Goal: Task Accomplishment & Management: Manage account settings

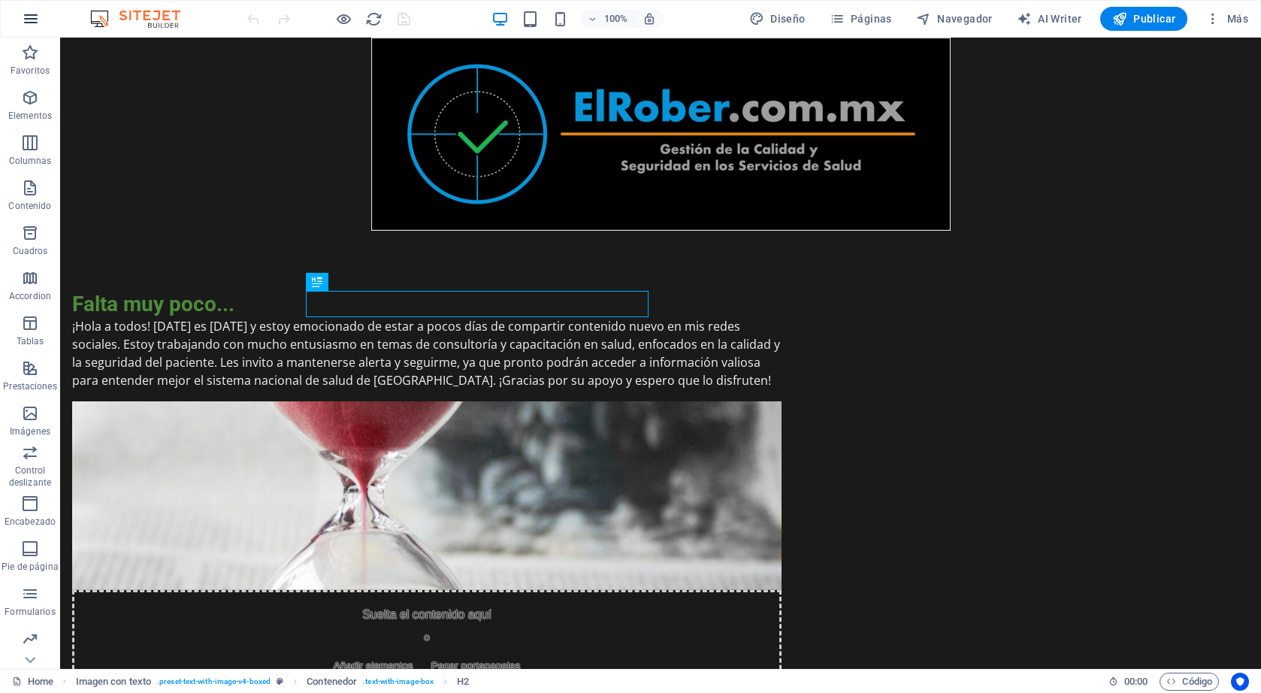
click at [33, 22] on icon "button" at bounding box center [31, 19] width 18 height 18
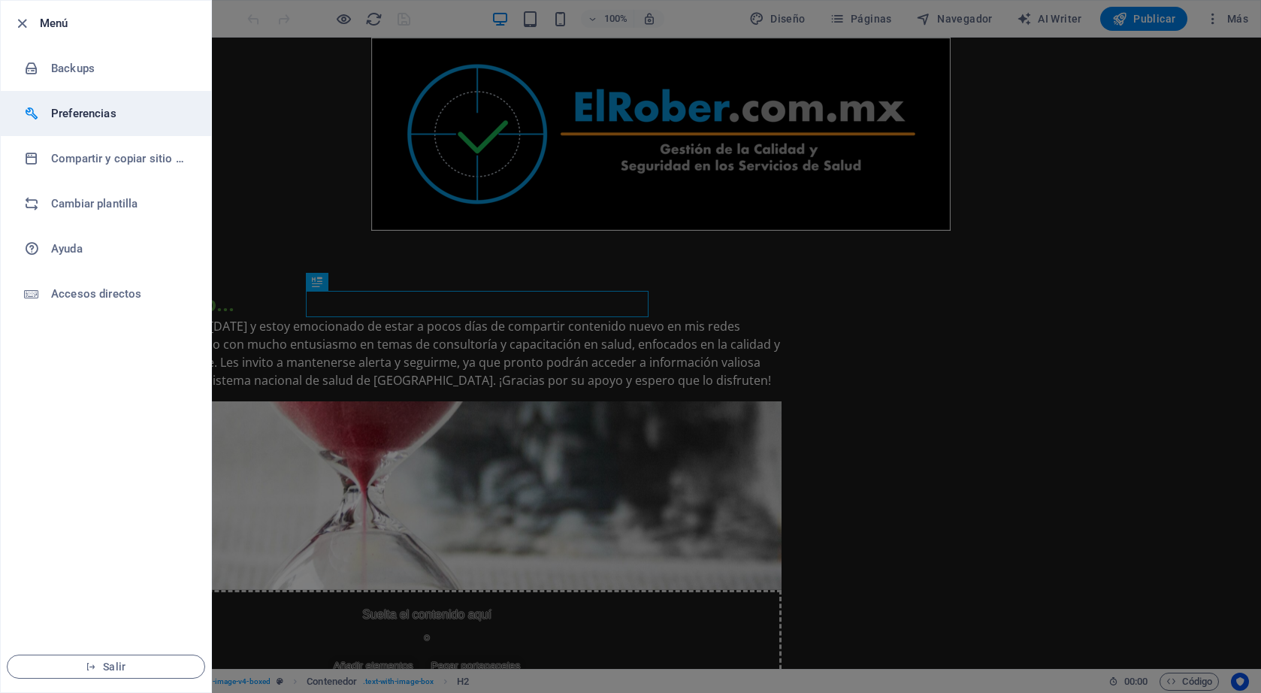
click at [105, 115] on h6 "Preferencias" at bounding box center [120, 113] width 139 height 18
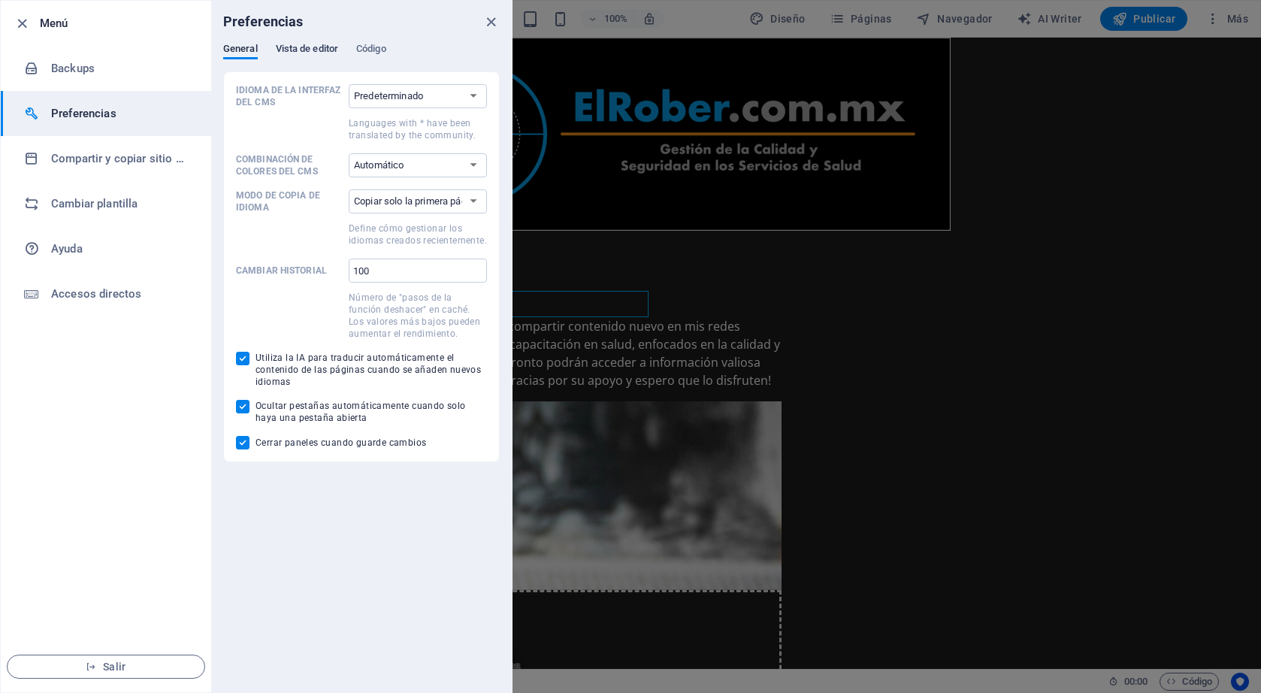
click at [311, 48] on span "Vista de editor" at bounding box center [307, 50] width 62 height 21
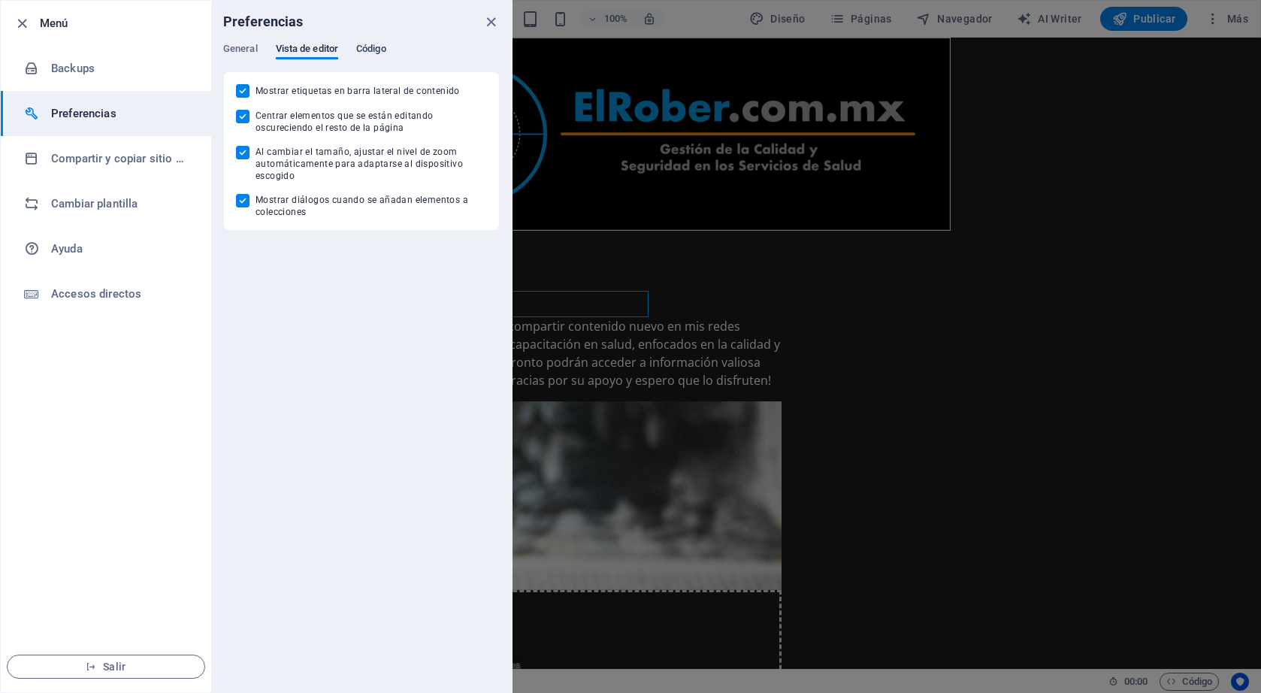
click at [376, 51] on span "Código" at bounding box center [371, 50] width 30 height 21
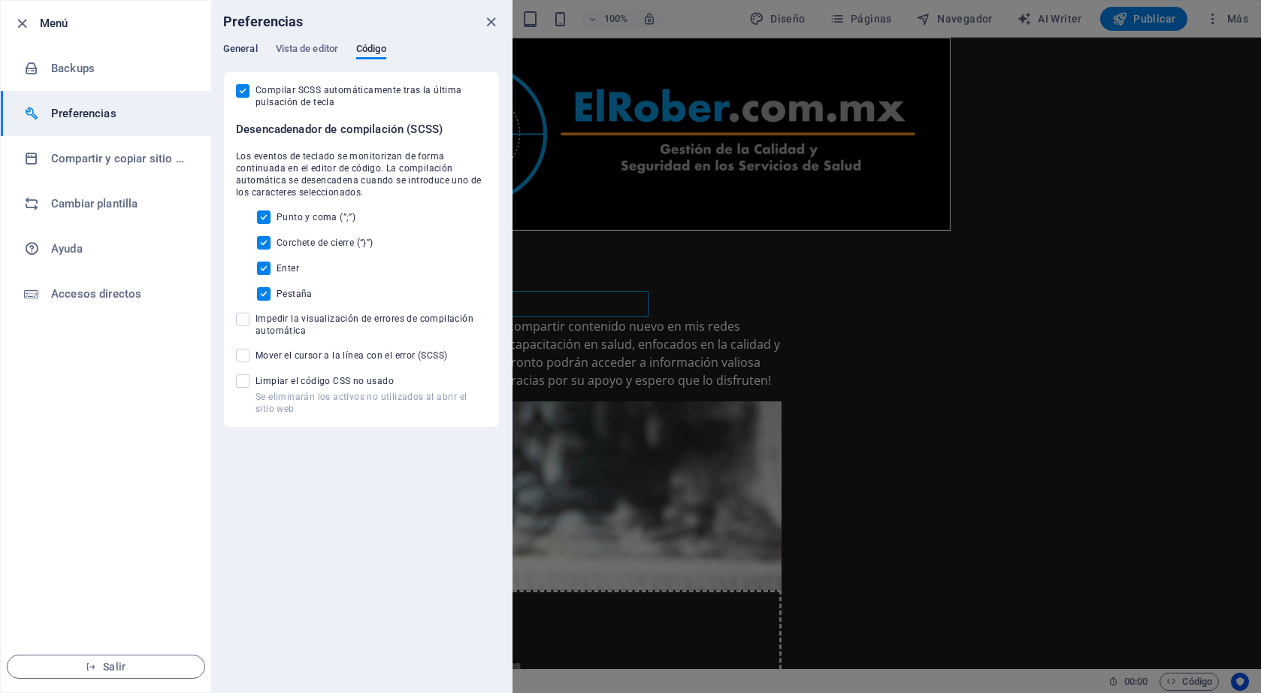
click at [252, 51] on span "General" at bounding box center [240, 50] width 35 height 21
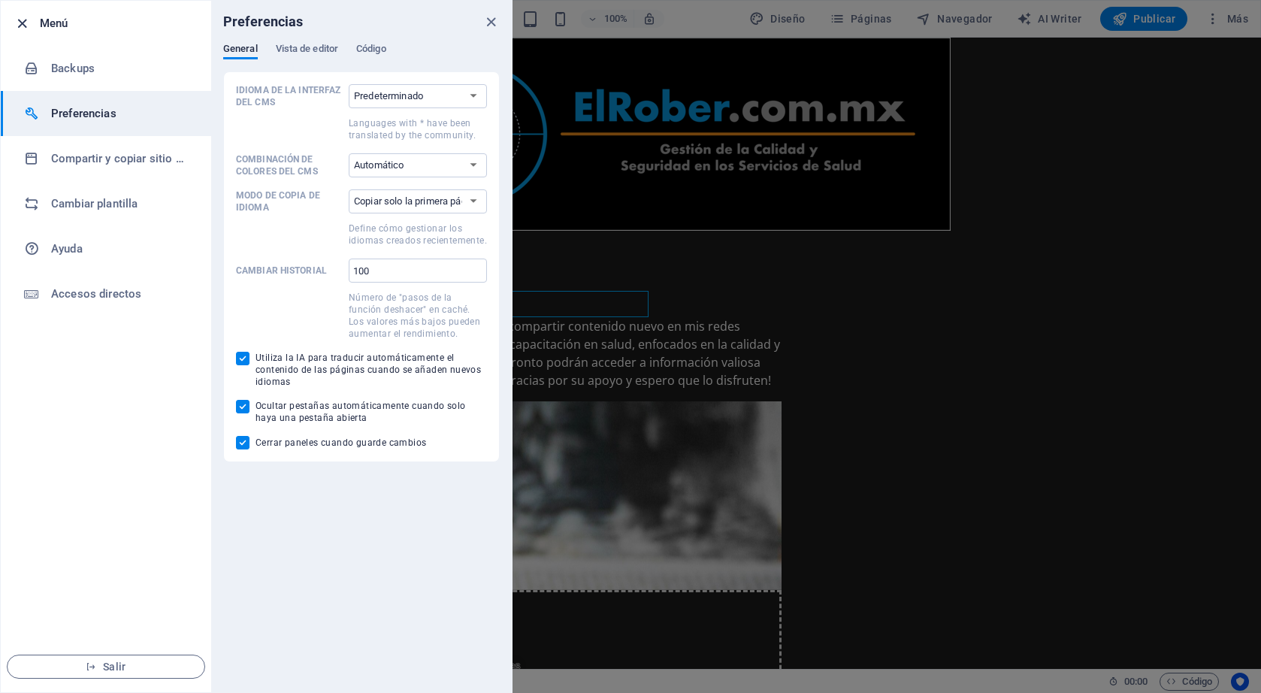
click at [23, 21] on icon "button" at bounding box center [22, 23] width 17 height 17
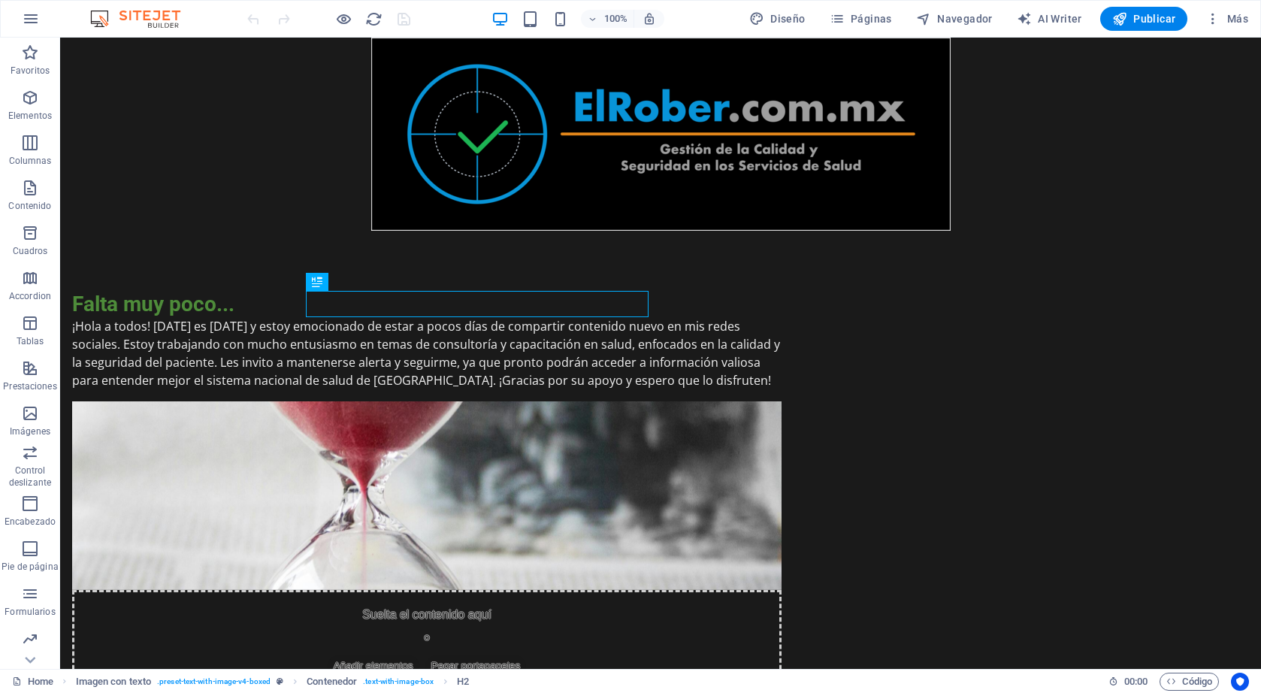
click at [150, 23] on img at bounding box center [142, 19] width 113 height 18
click at [181, 22] on img at bounding box center [142, 19] width 113 height 18
click at [41, 677] on link "Home" at bounding box center [32, 682] width 41 height 18
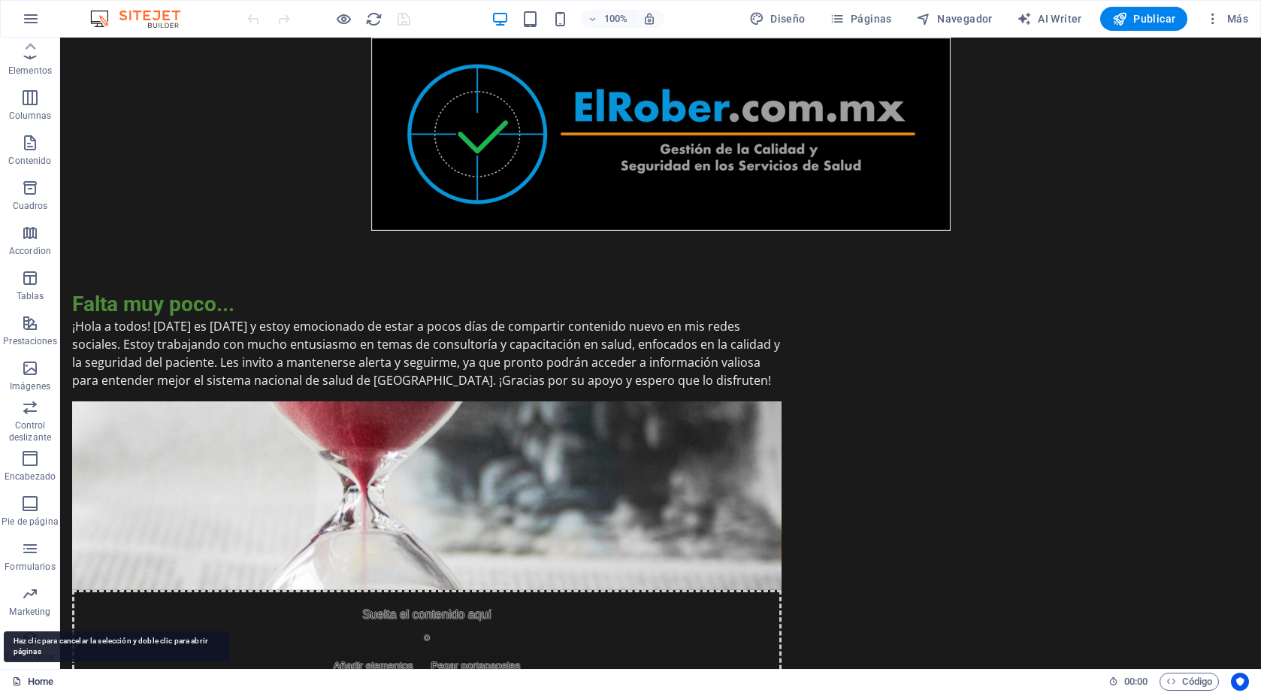
click at [42, 682] on link "Home" at bounding box center [32, 682] width 41 height 18
click at [1232, 10] on button "Más" at bounding box center [1227, 19] width 55 height 24
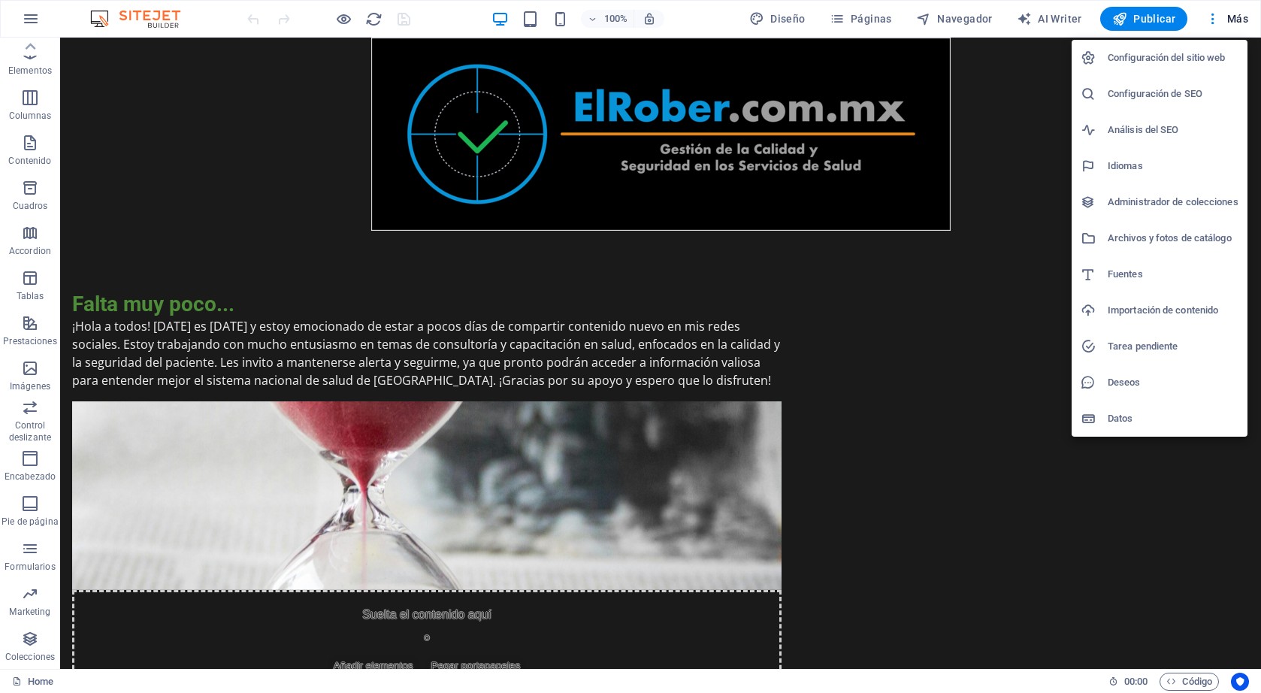
click at [1206, 59] on h6 "Configuración del sitio web" at bounding box center [1173, 58] width 131 height 18
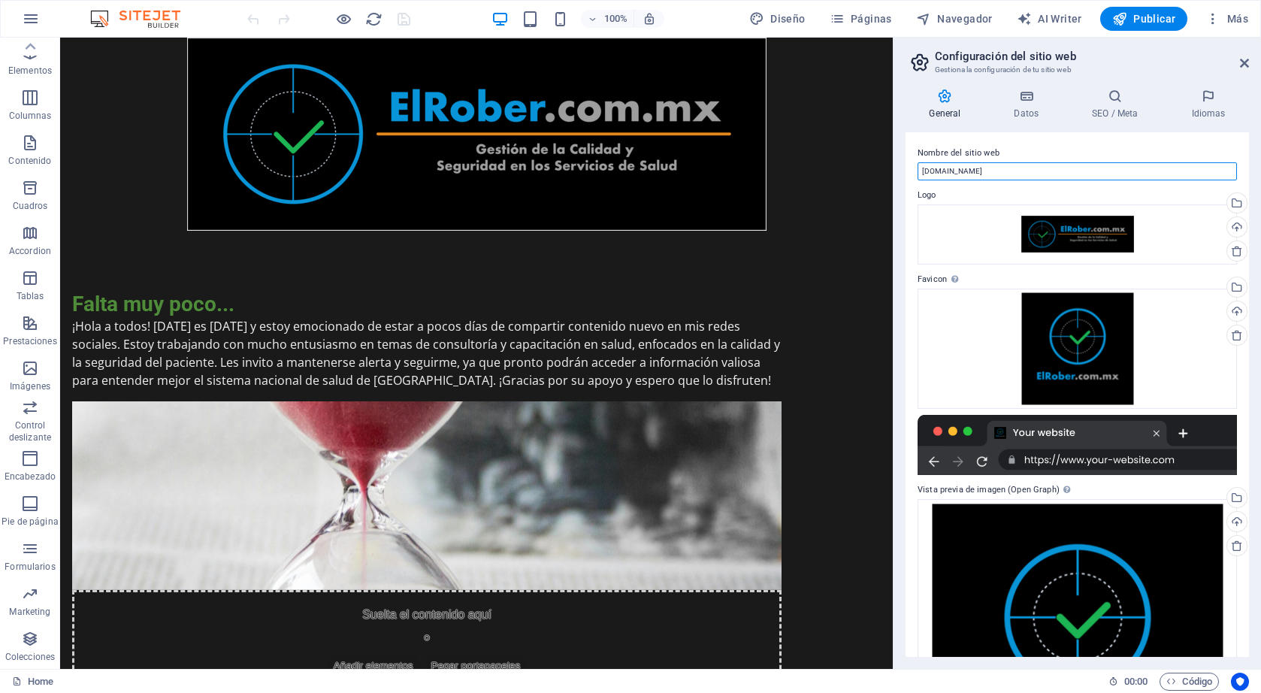
click at [1043, 172] on input "[DOMAIN_NAME]" at bounding box center [1077, 171] width 319 height 18
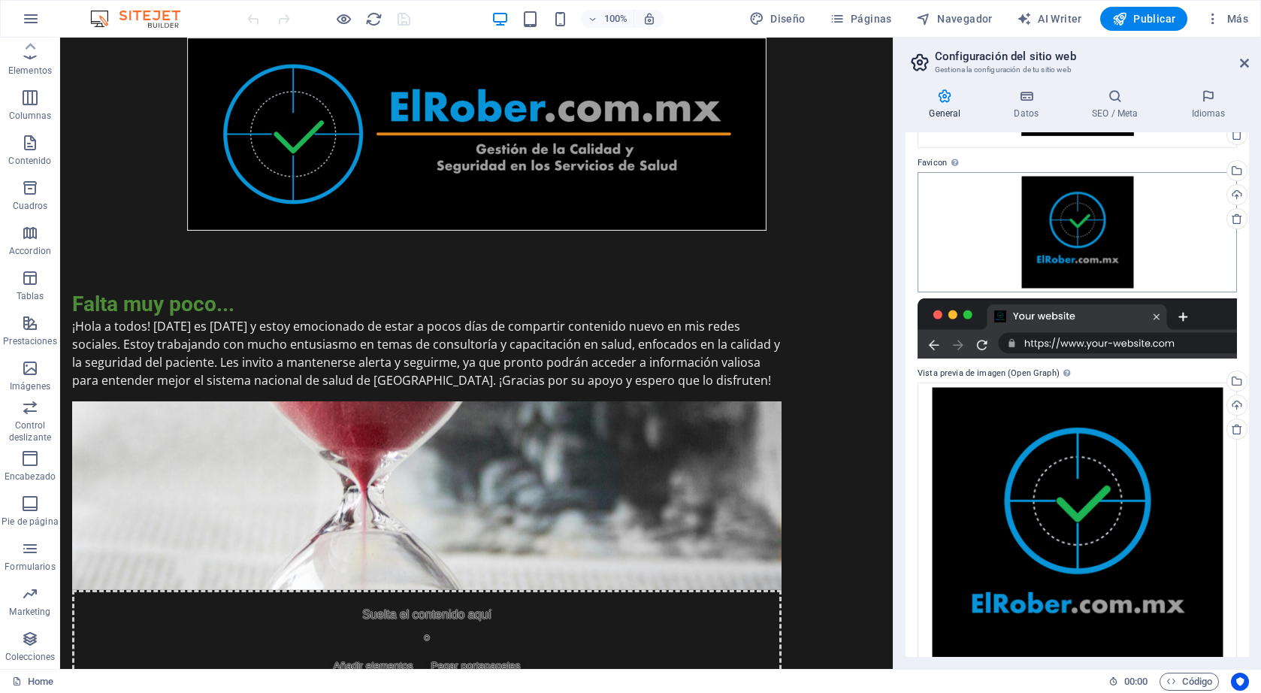
scroll to position [154, 0]
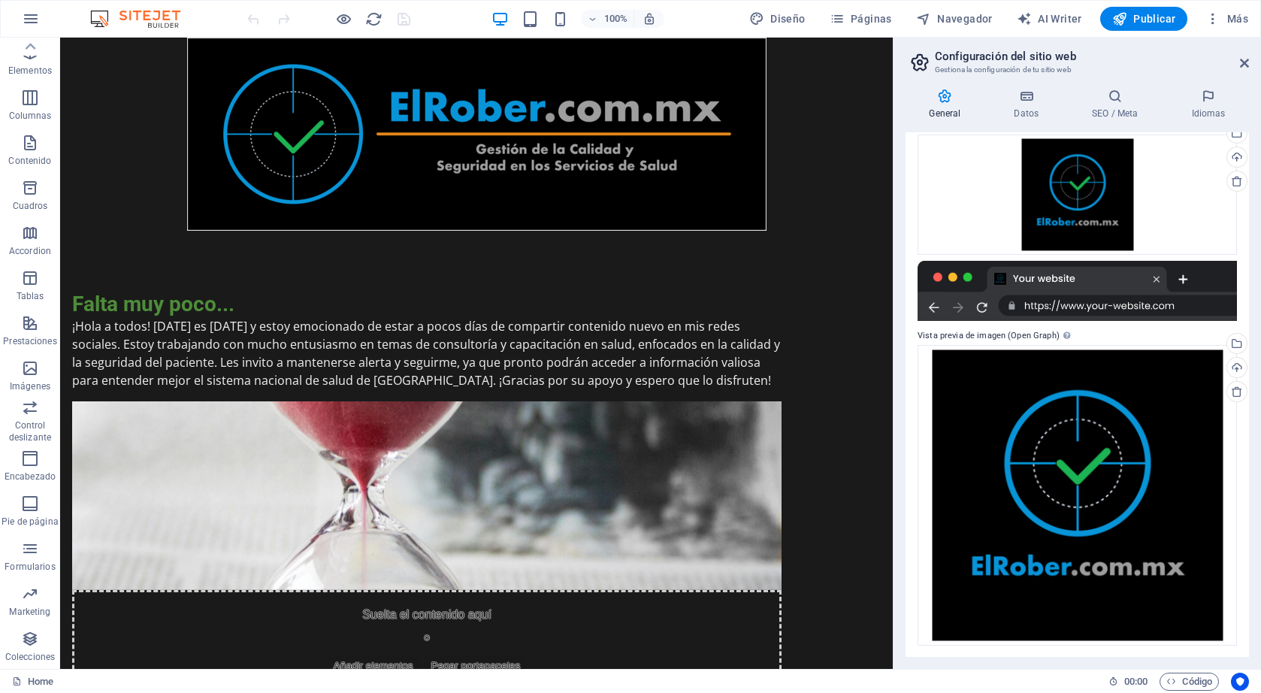
click at [1085, 304] on div at bounding box center [1077, 291] width 319 height 60
click at [1089, 304] on div at bounding box center [1077, 291] width 319 height 60
click at [1112, 322] on div "Nombre del sitio web [DOMAIN_NAME] Logo Arrastra archivos aquí, haz clic para e…" at bounding box center [1077, 394] width 343 height 525
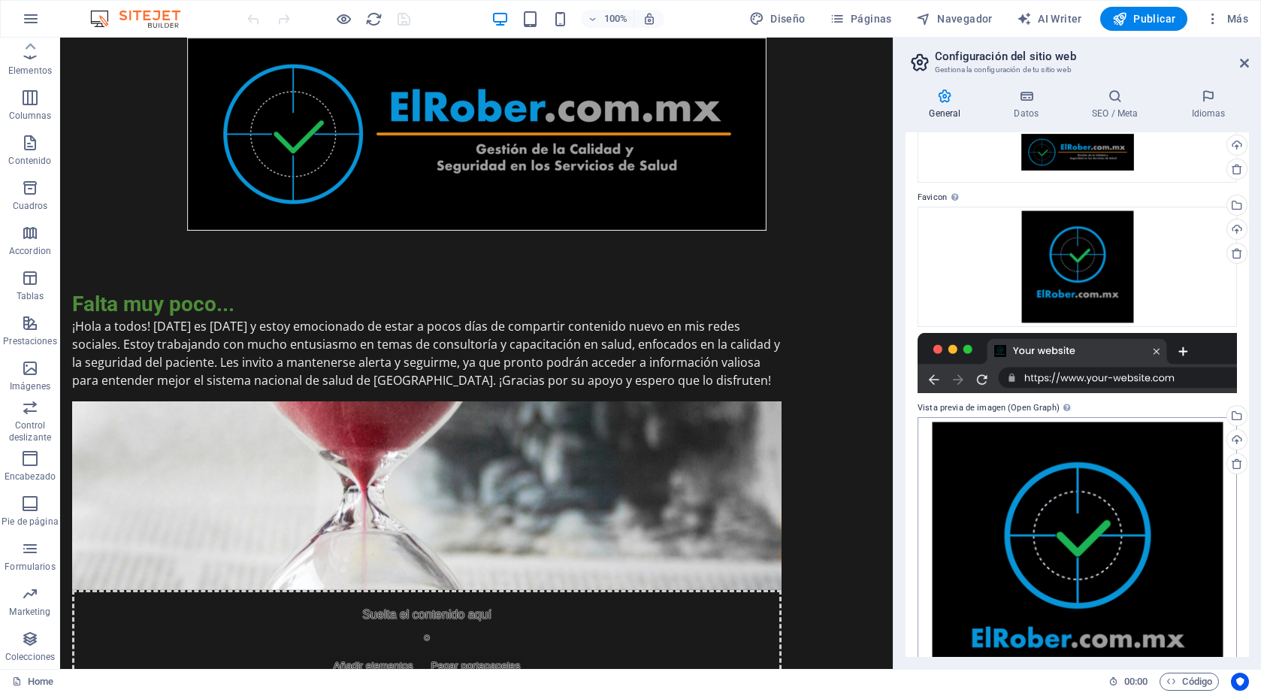
scroll to position [0, 0]
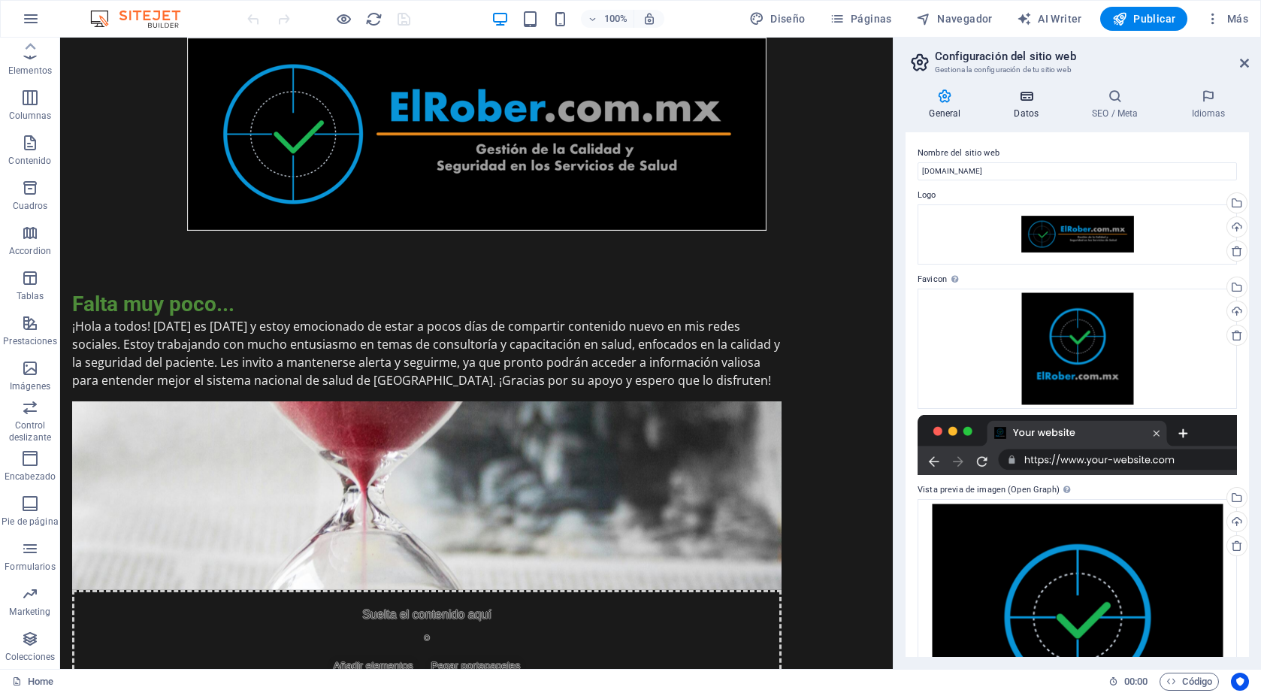
click at [1021, 102] on icon at bounding box center [1027, 96] width 72 height 15
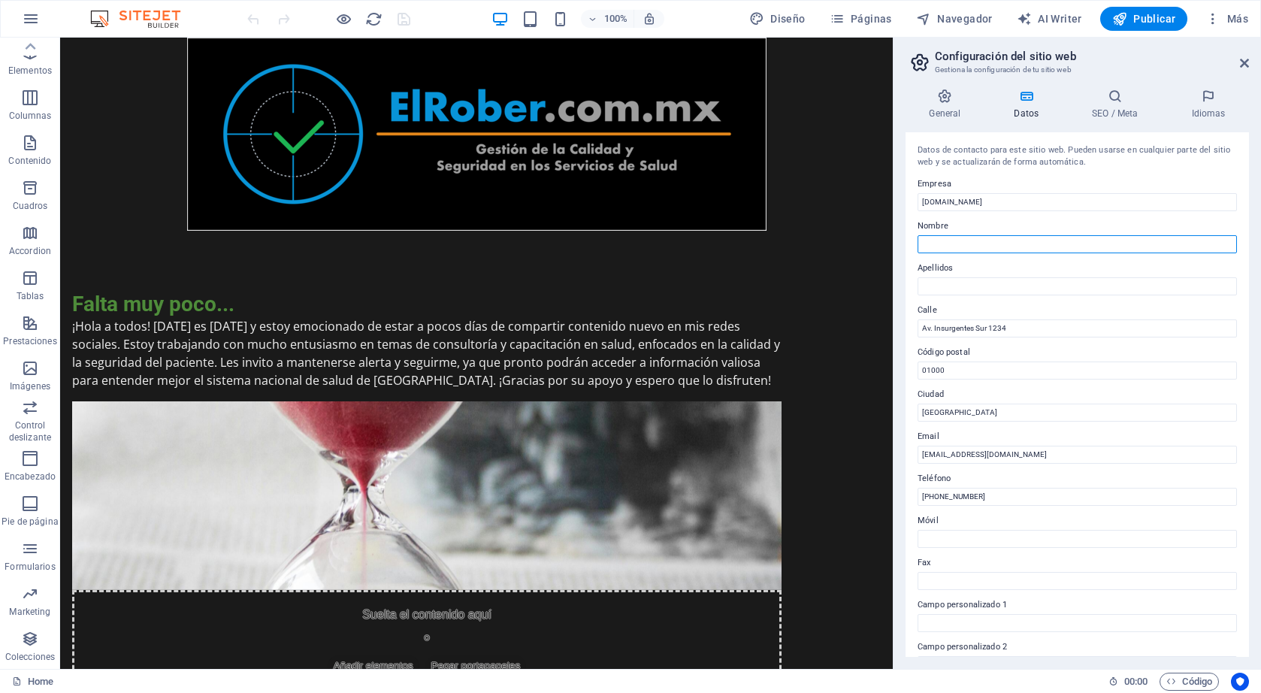
click at [982, 235] on input "Nombre" at bounding box center [1077, 244] width 319 height 18
drag, startPoint x: 1026, startPoint y: 329, endPoint x: 914, endPoint y: 321, distance: 112.3
click at [914, 321] on div "Datos de contacto para este sitio web. Pueden usarse en cualquier parte del sit…" at bounding box center [1077, 394] width 343 height 525
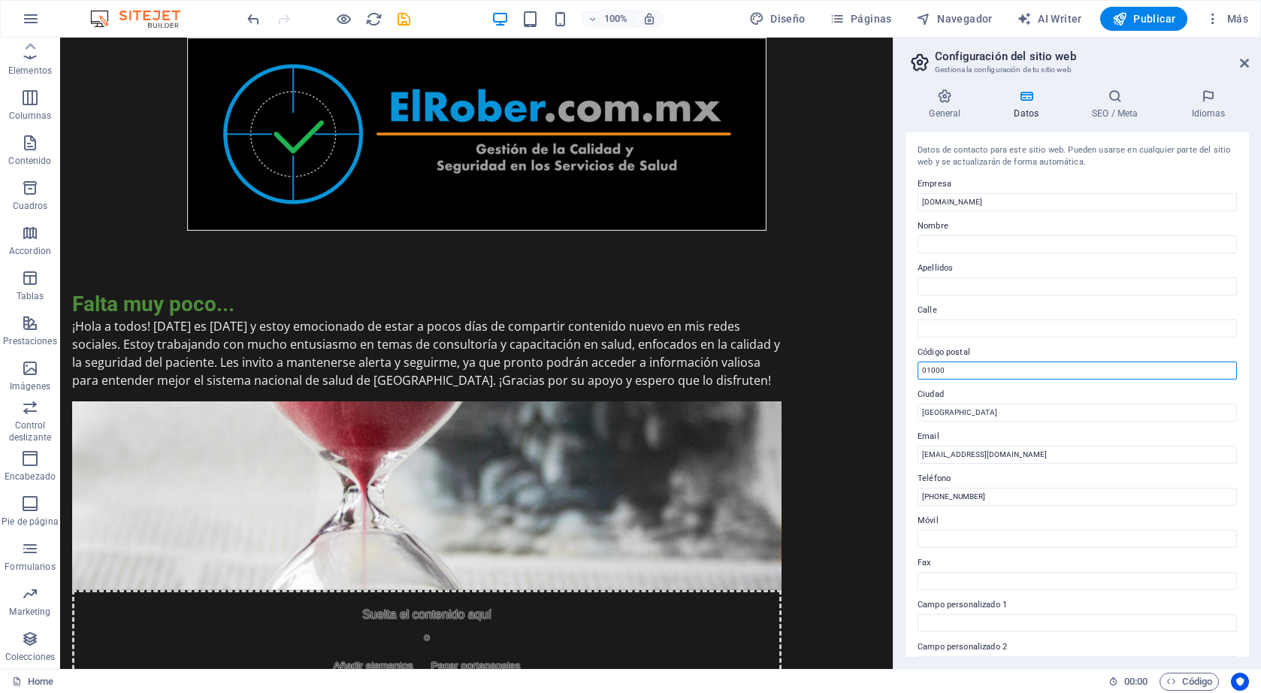
drag, startPoint x: 1030, startPoint y: 410, endPoint x: 888, endPoint y: 361, distance: 150.2
drag, startPoint x: 1024, startPoint y: 410, endPoint x: 854, endPoint y: 371, distance: 175.2
drag, startPoint x: 1021, startPoint y: 407, endPoint x: 803, endPoint y: 335, distance: 229.6
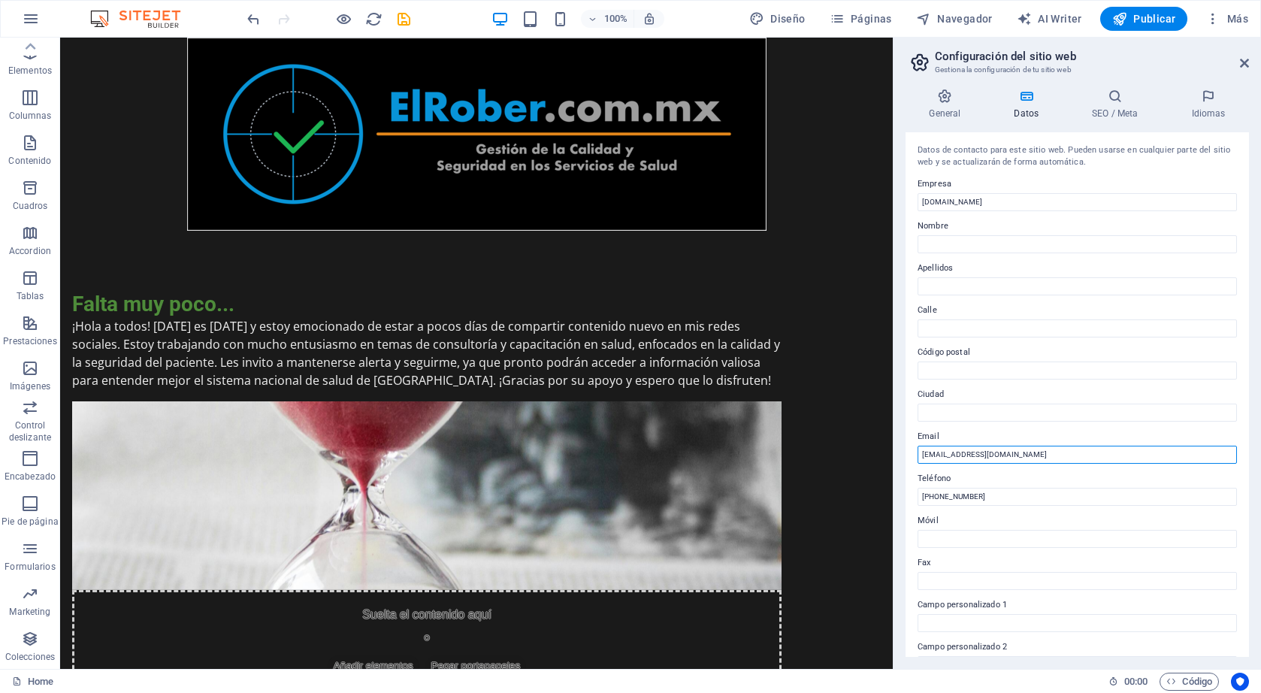
click at [927, 453] on input "[EMAIL_ADDRESS][DOMAIN_NAME]" at bounding box center [1077, 455] width 319 height 18
click at [1119, 111] on h4 "SEO / Meta" at bounding box center [1118, 105] width 99 height 32
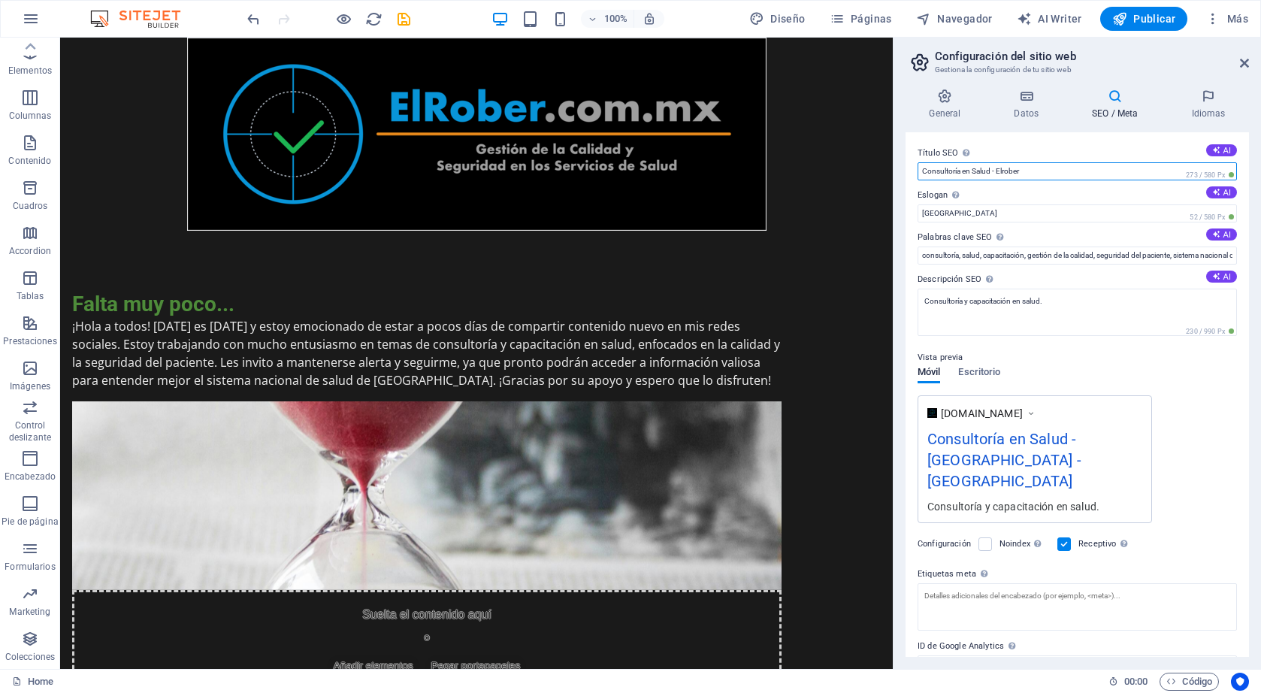
click at [1060, 174] on input "Consultoría en Salud - Elrober" at bounding box center [1077, 171] width 319 height 18
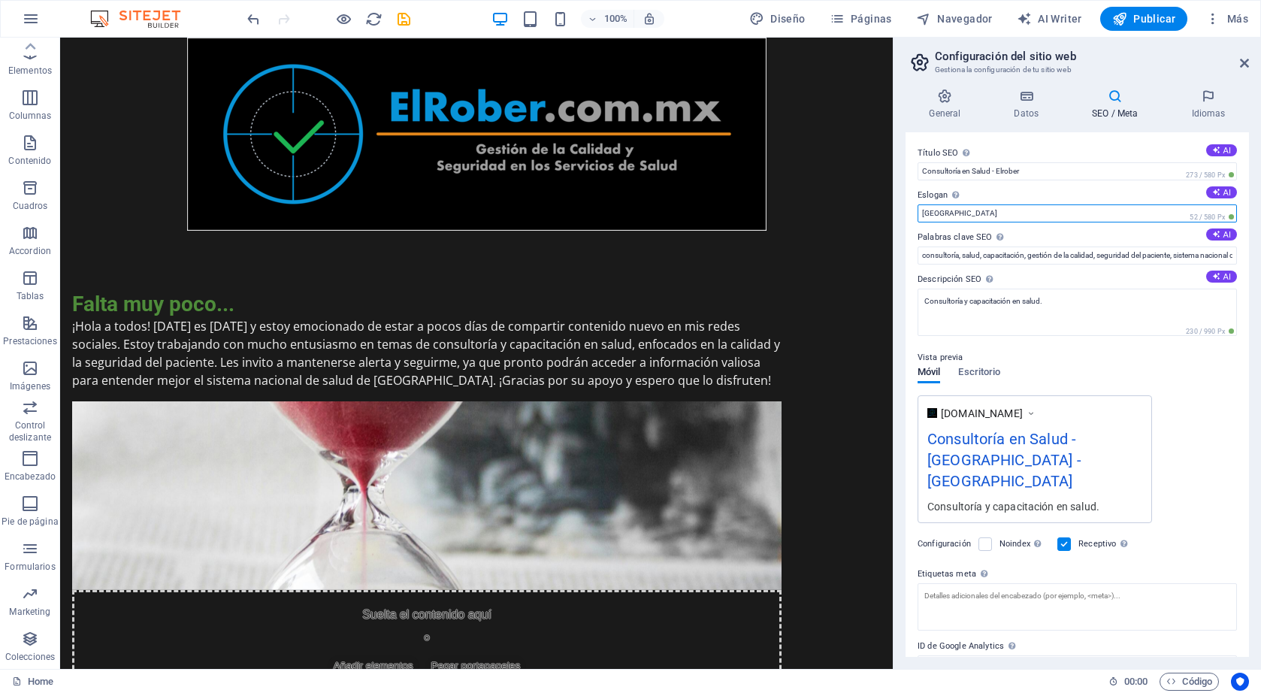
click at [949, 216] on input "[GEOGRAPHIC_DATA]" at bounding box center [1077, 213] width 319 height 18
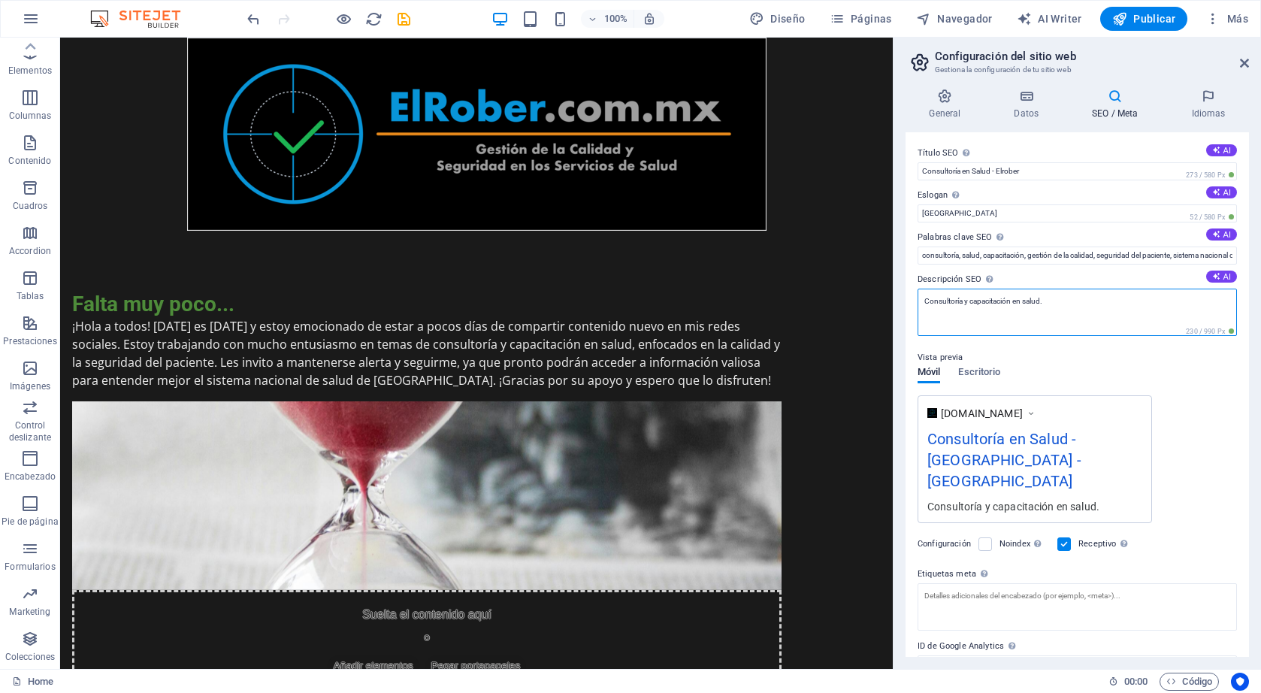
click at [992, 303] on textarea "Consultoría y capacitación en salud." at bounding box center [1077, 312] width 319 height 47
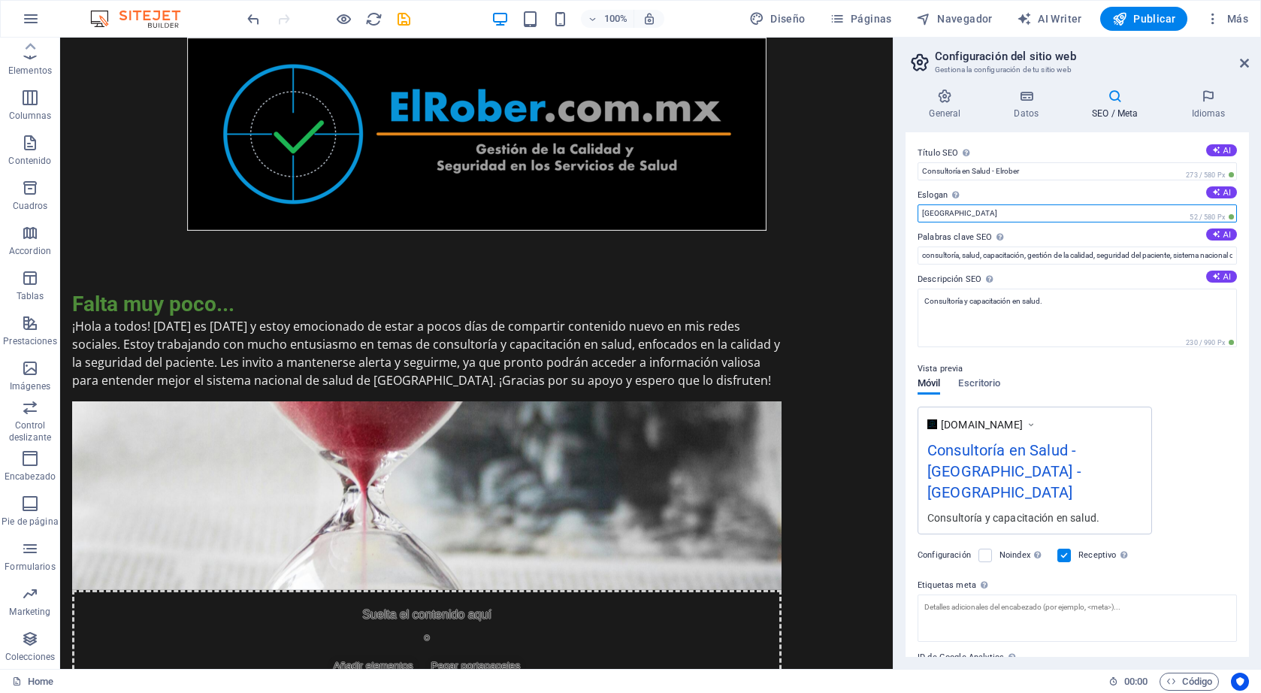
click at [1003, 215] on input "[GEOGRAPHIC_DATA]" at bounding box center [1077, 213] width 319 height 18
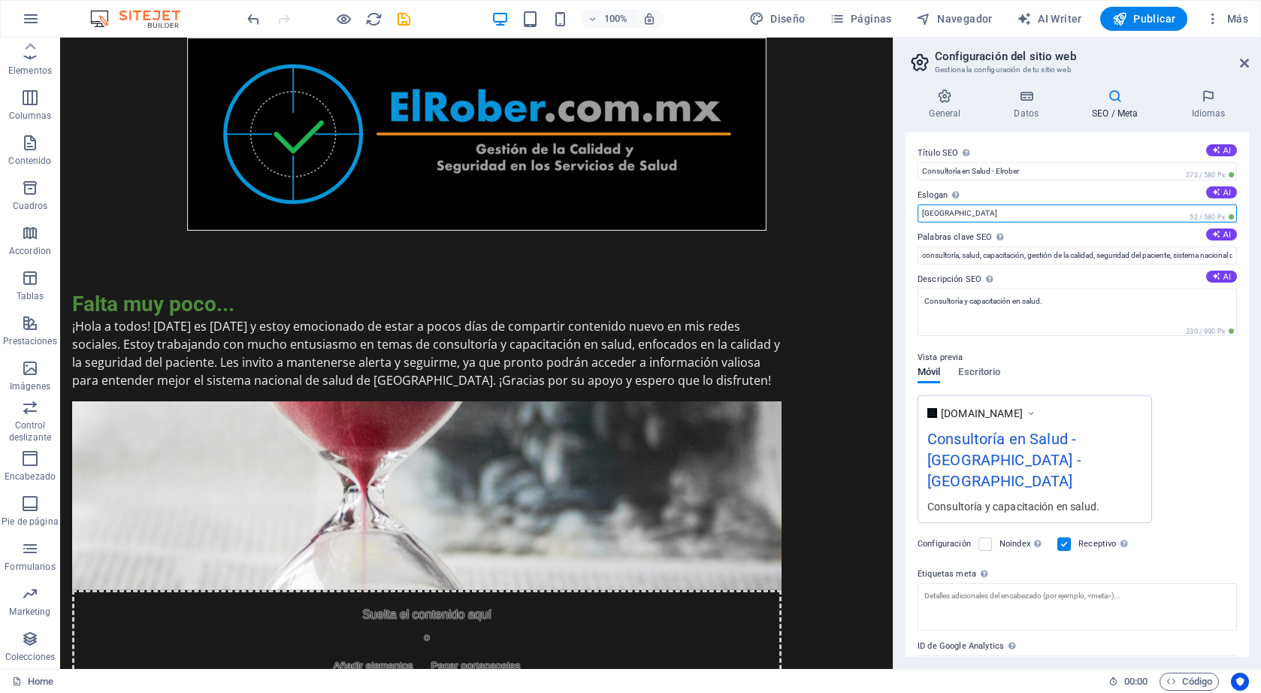
click at [1003, 215] on input "[GEOGRAPHIC_DATA]" at bounding box center [1077, 213] width 319 height 18
paste input "🧠 No vas a aprender… vas a comprender."
click at [934, 212] on input "🧠 No vas a aprender… vas a comprender." at bounding box center [1077, 213] width 319 height 18
type input "No vas a aprender… vas a comprender."
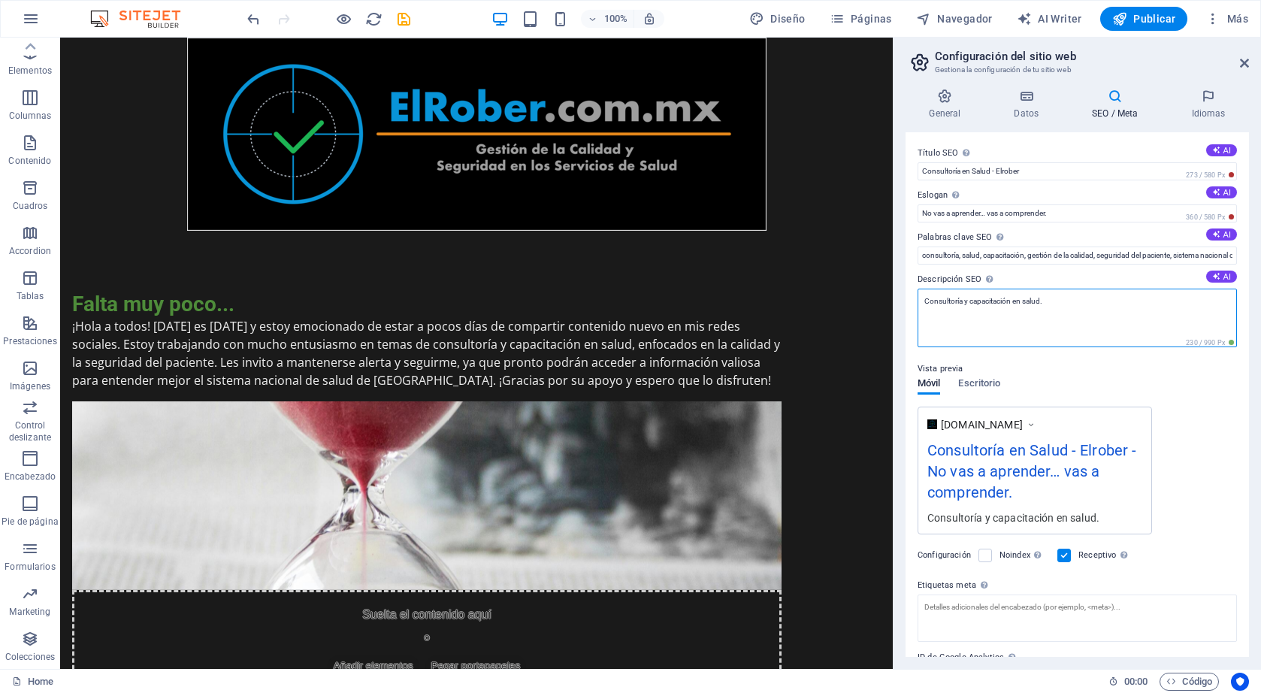
click at [1064, 307] on textarea "Consultoría y capacitación en salud." at bounding box center [1077, 318] width 319 height 59
click at [1033, 302] on textarea "Consultoría y capacitación en salud." at bounding box center [1077, 318] width 319 height 59
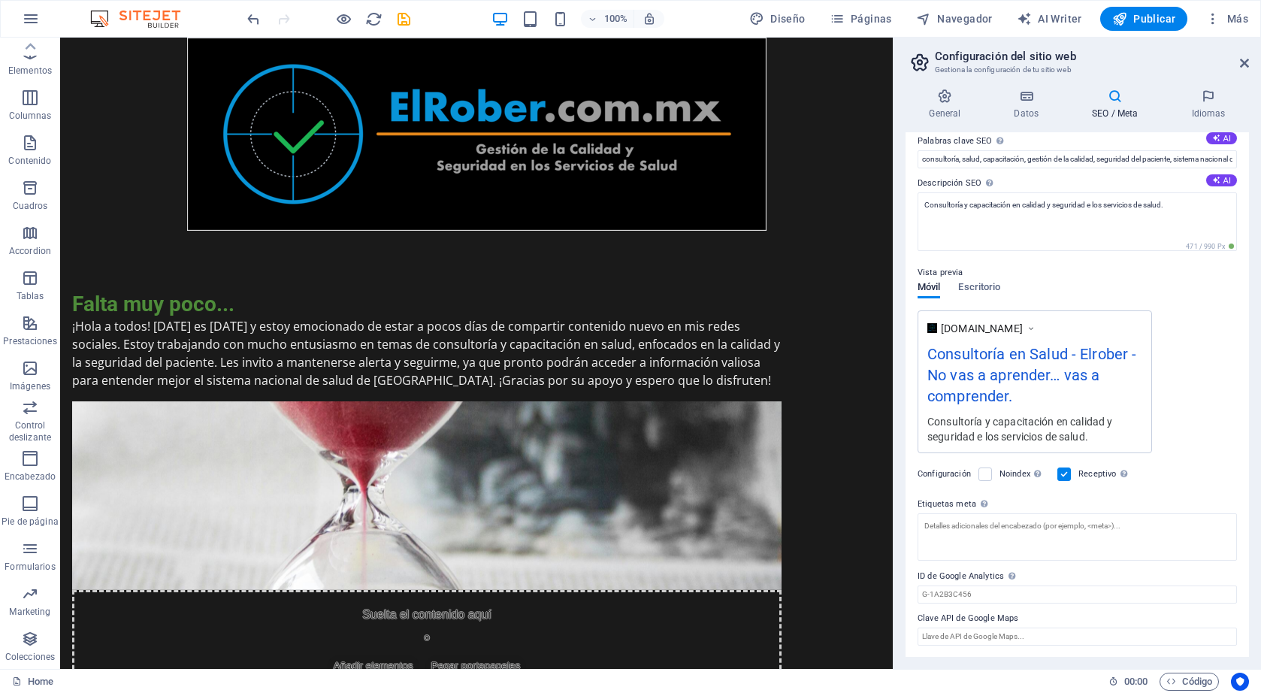
scroll to position [85, 0]
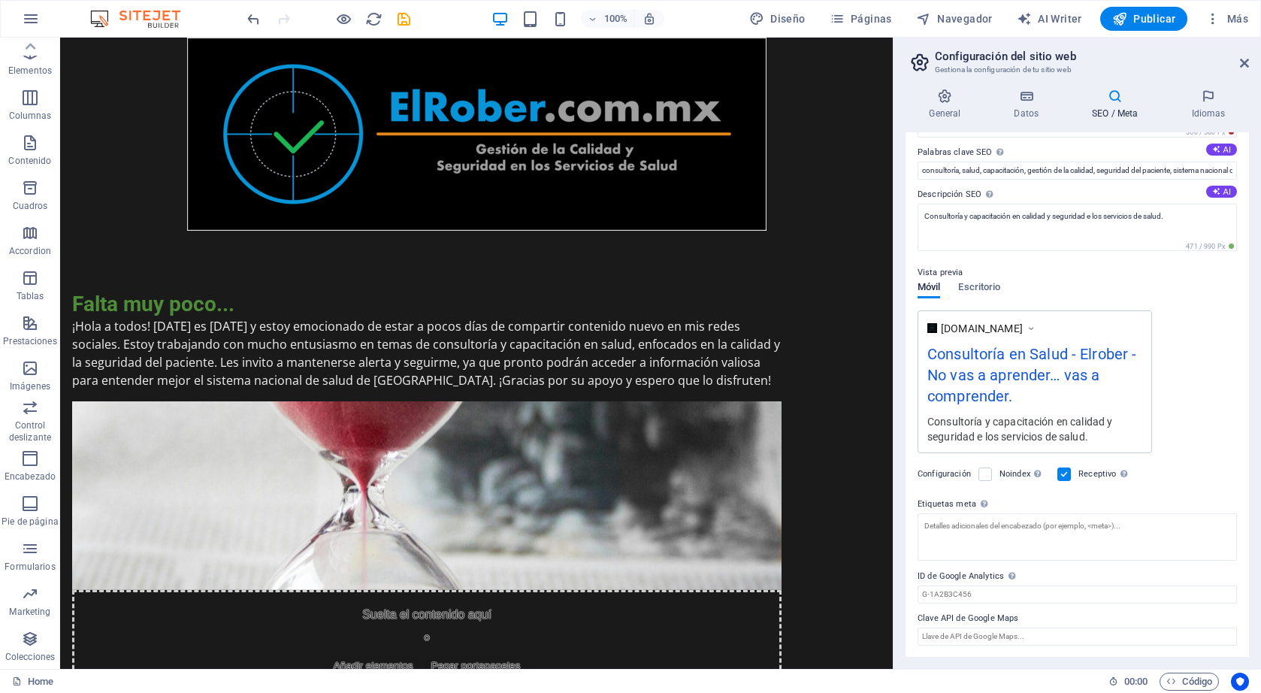
click at [1136, 269] on div "Vista previa" at bounding box center [1077, 273] width 319 height 18
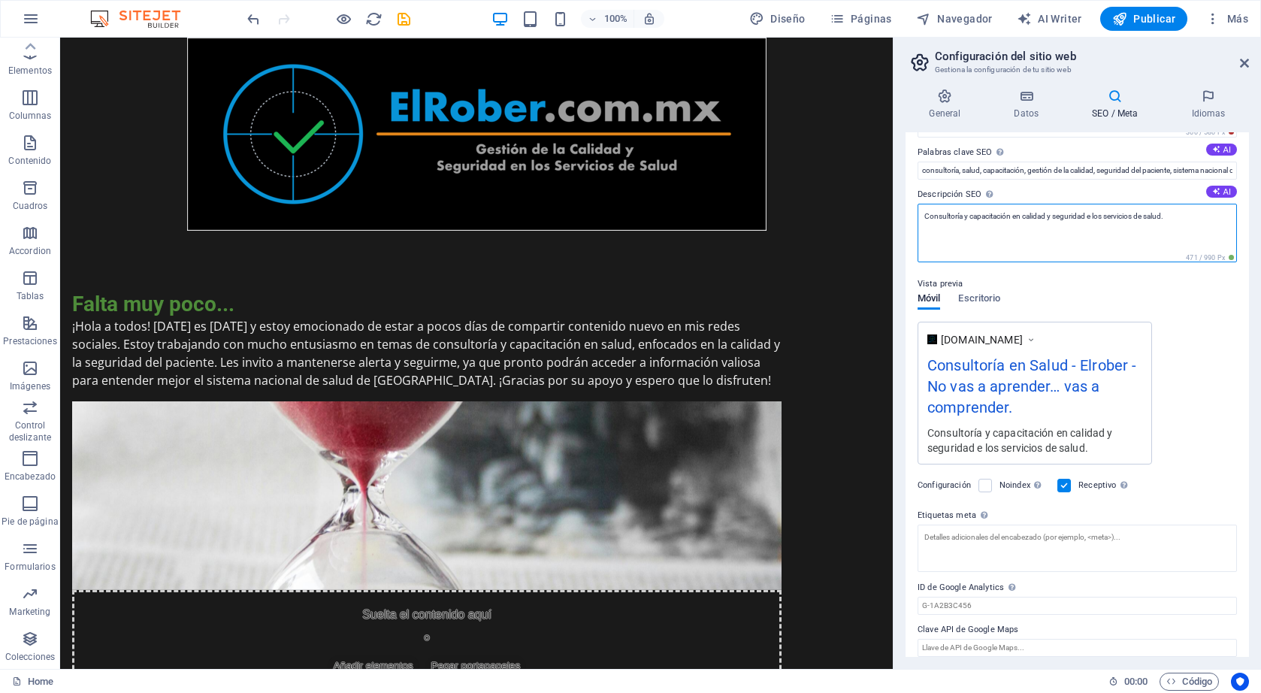
scroll to position [96, 0]
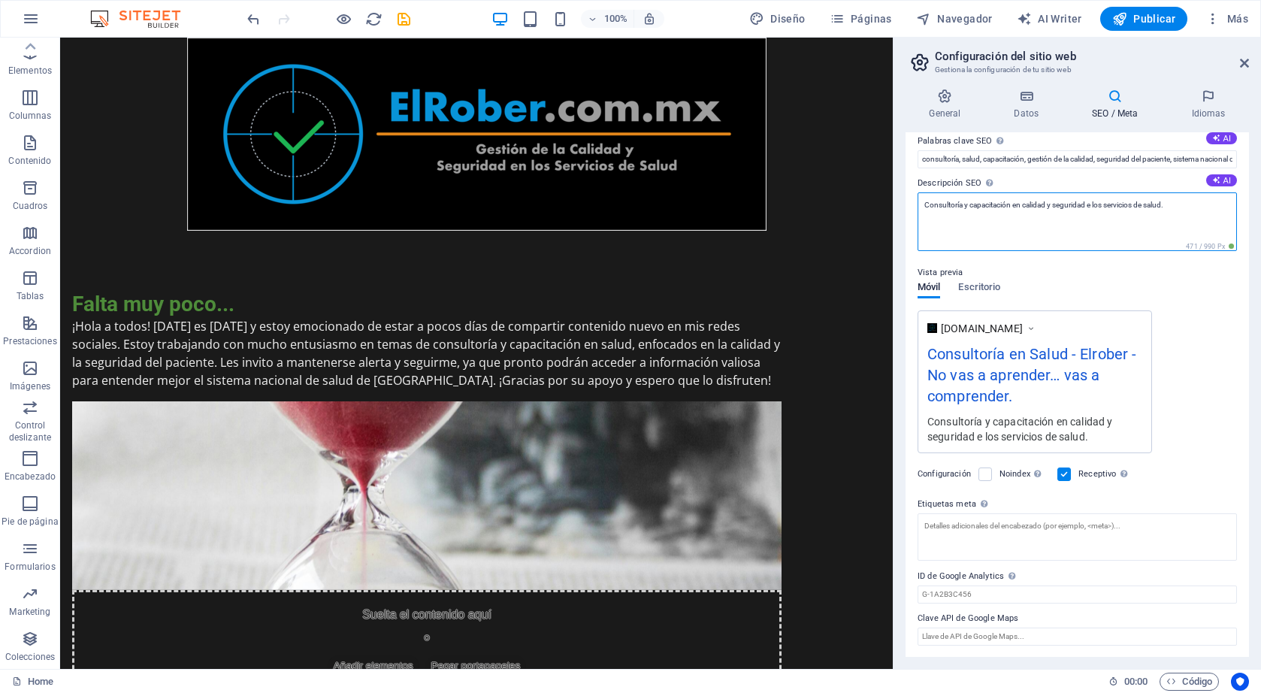
click at [1174, 239] on textarea "Consultoría y capacitación en calidad y seguridad e los servicios de salud." at bounding box center [1077, 221] width 319 height 59
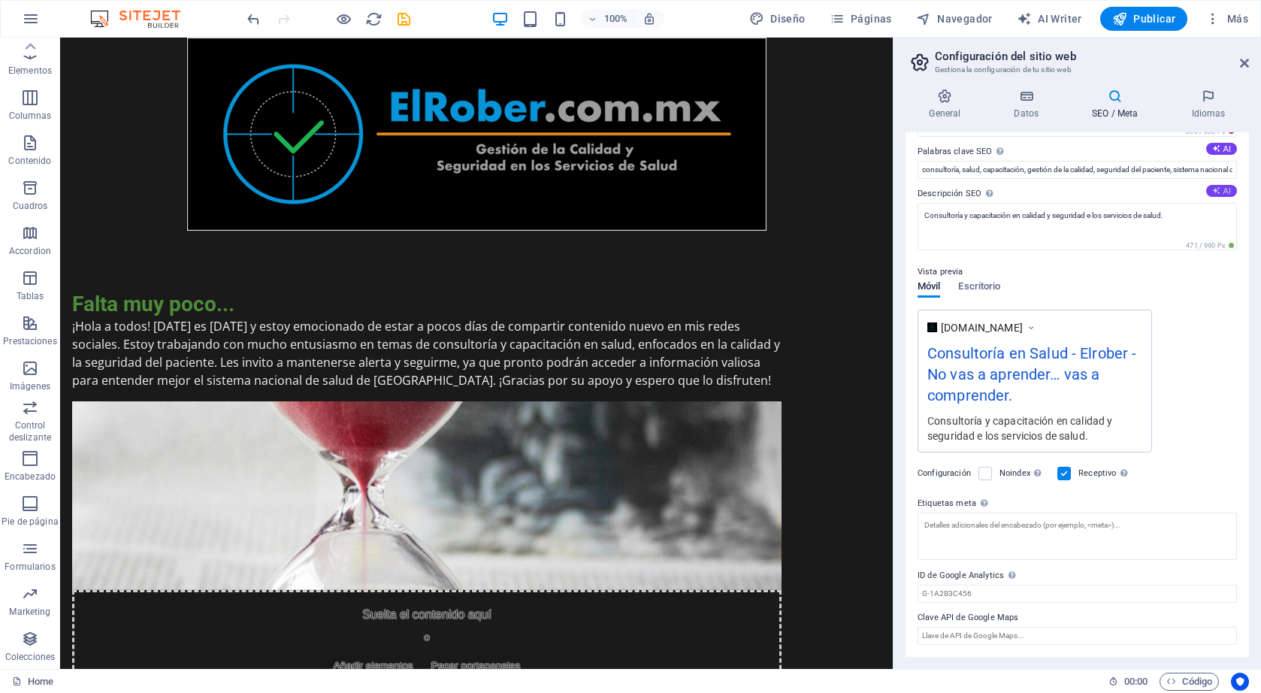
scroll to position [85, 0]
click at [1220, 180] on div "Título SEO El título de tu sitio web. Elige algo que destaque en los resultados…" at bounding box center [1077, 394] width 343 height 525
click at [1221, 193] on button "AI" at bounding box center [1221, 192] width 31 height 12
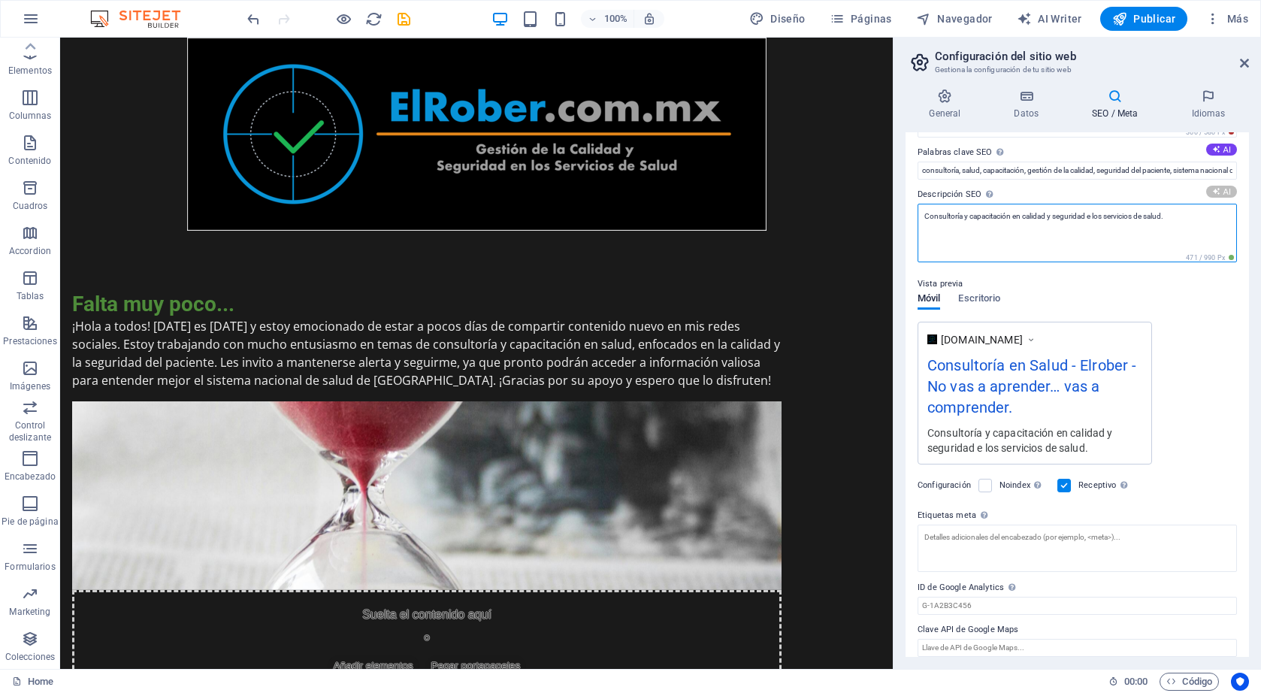
click at [1112, 219] on textarea "Consultoría y capacitación en calidad y seguridad e los servicios de salud." at bounding box center [1077, 233] width 319 height 59
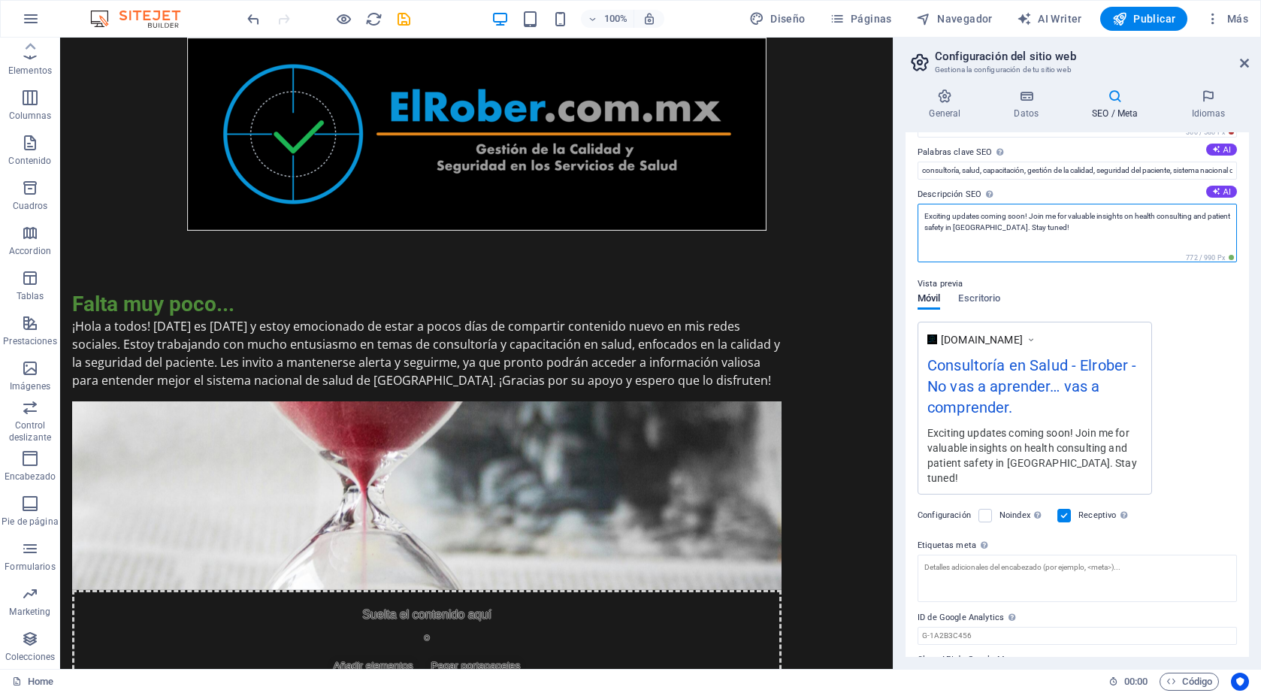
drag, startPoint x: 1152, startPoint y: 265, endPoint x: 889, endPoint y: 206, distance: 269.7
paste textarea "🧠 No vas a aprender… vas a comprender."
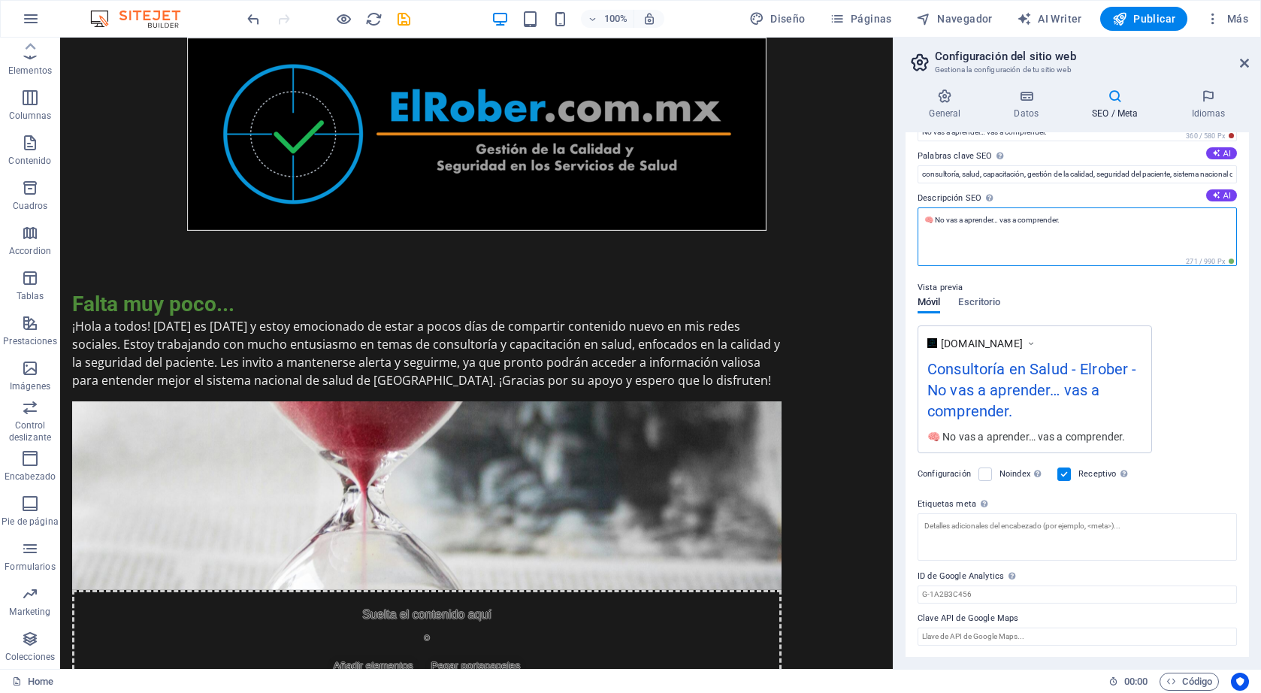
drag, startPoint x: 1070, startPoint y: 231, endPoint x: 923, endPoint y: 224, distance: 147.5
click at [923, 224] on textarea "🧠 No vas a aprender… vas a comprender." at bounding box center [1077, 236] width 319 height 59
type textarea "A"
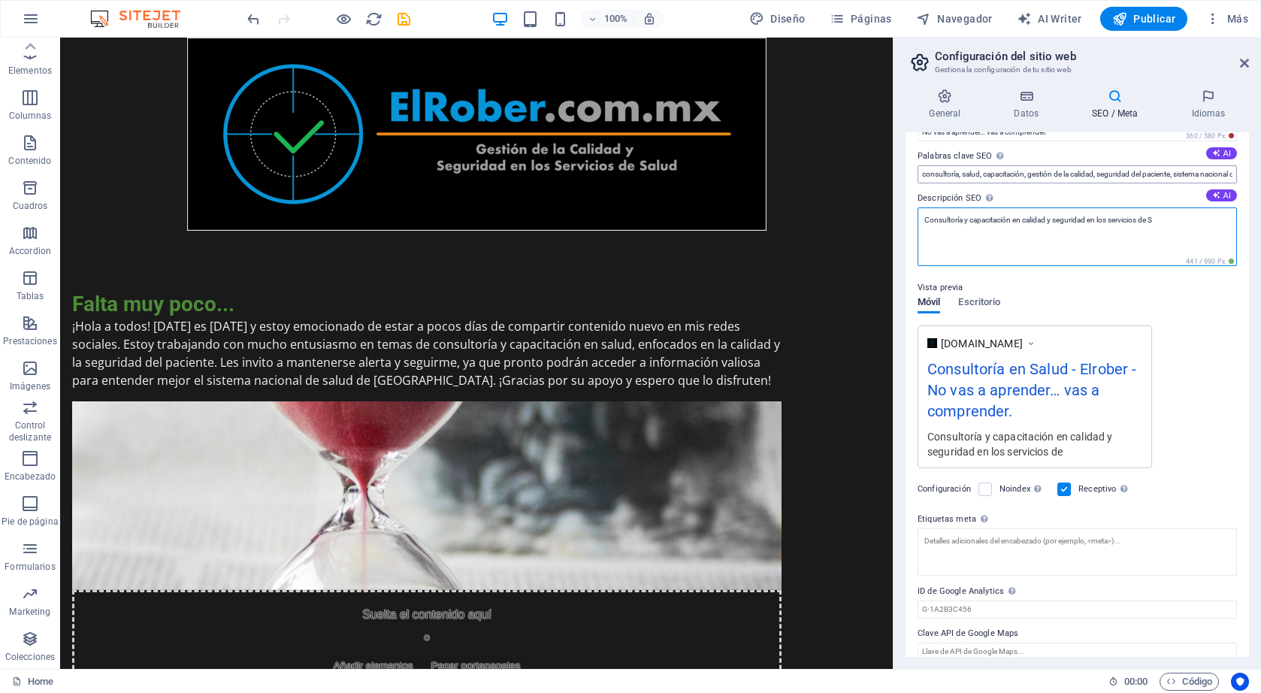
scroll to position [85, 0]
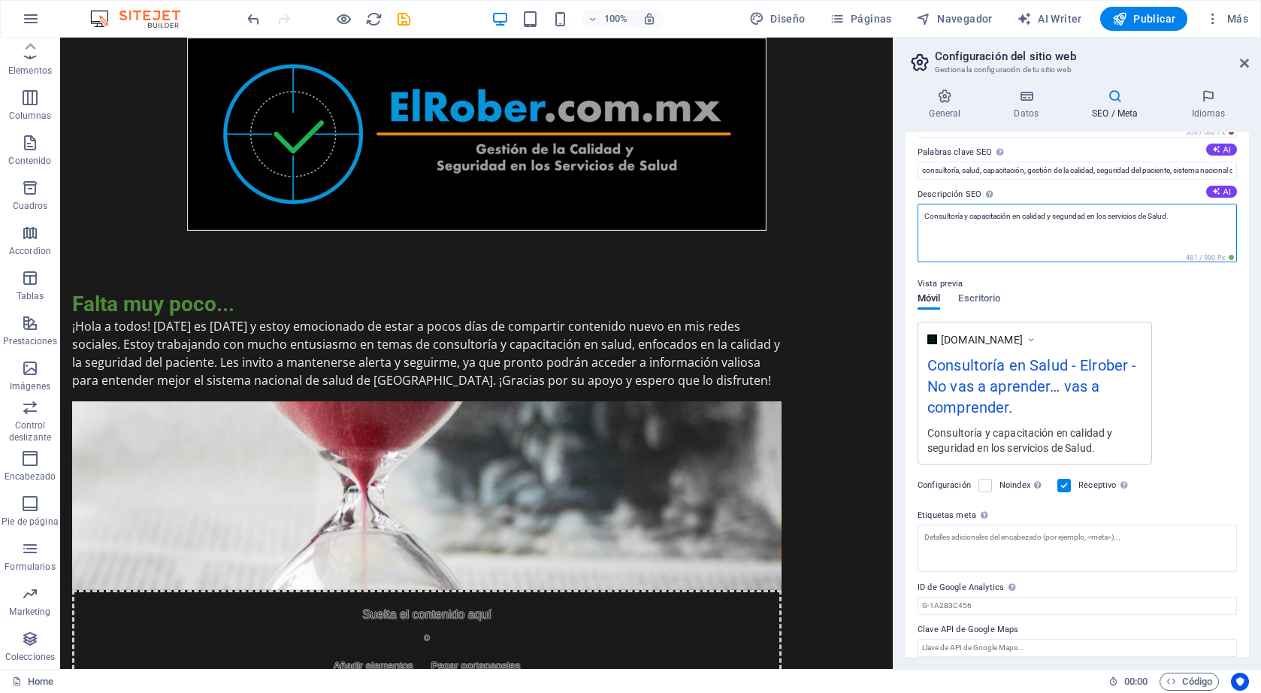
click at [1116, 213] on textarea "Consultoría y capacitación en calidad y seguridad en los servicios de Salud." at bounding box center [1077, 233] width 319 height 59
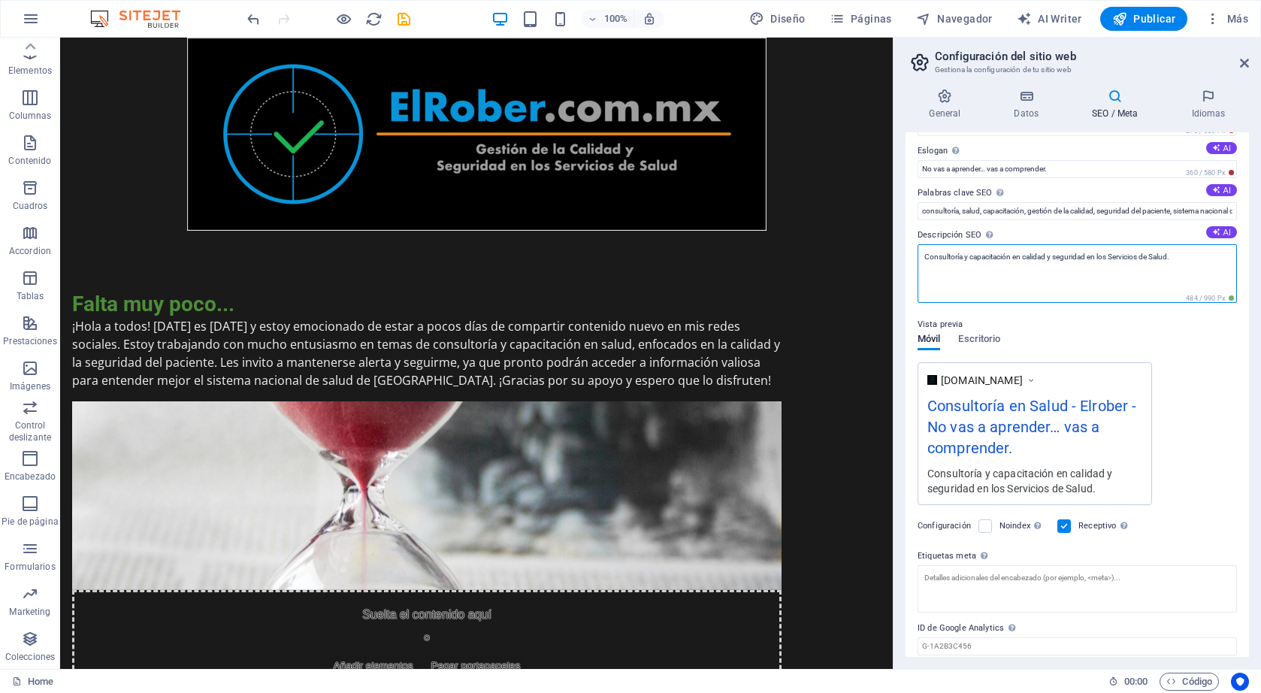
scroll to position [0, 0]
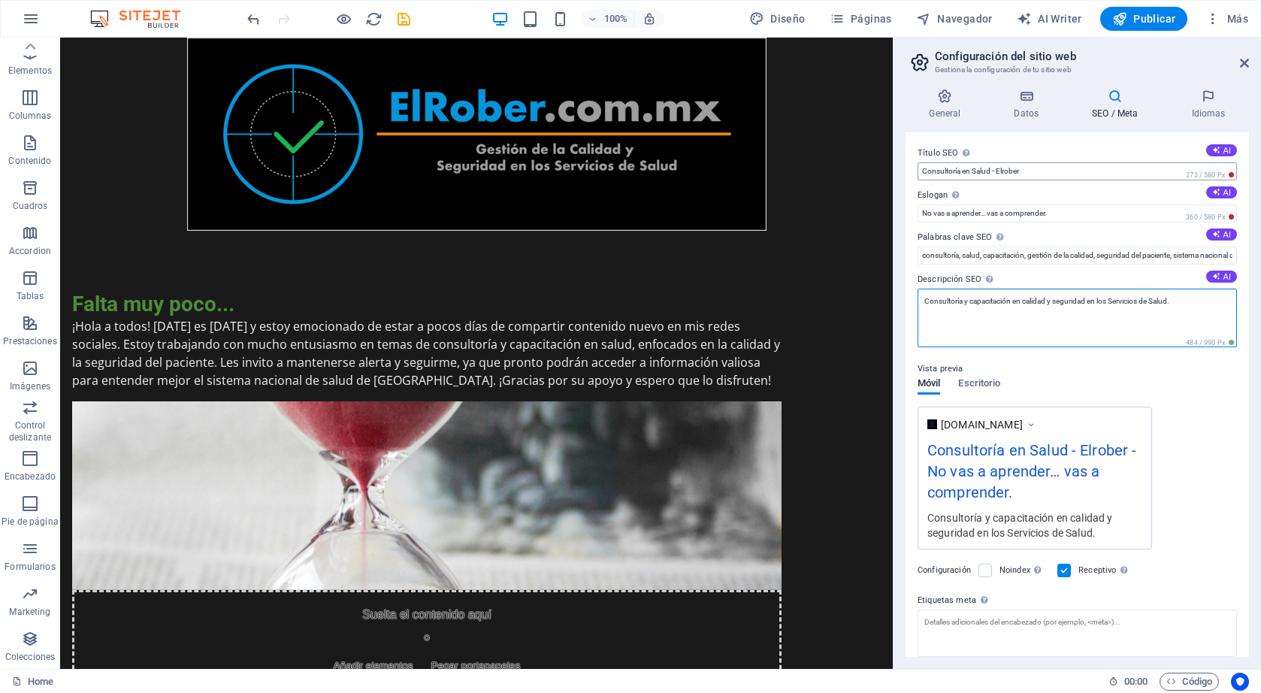
type textarea "Consultoría y capacitación en calidad y seguridad en los Servicios de Salud."
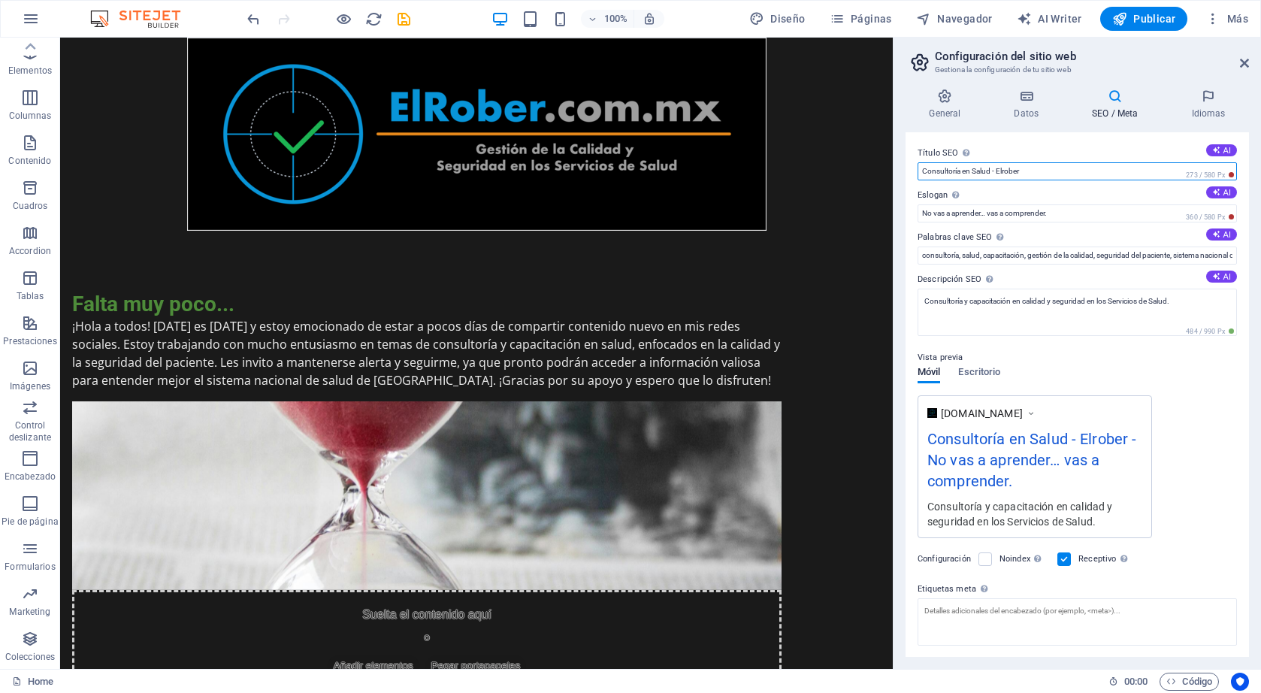
drag, startPoint x: 1036, startPoint y: 173, endPoint x: 915, endPoint y: 172, distance: 121.0
click at [915, 172] on div "Título SEO El título de tu sitio web. Elige algo que destaque en los resultados…" at bounding box center [1077, 394] width 343 height 525
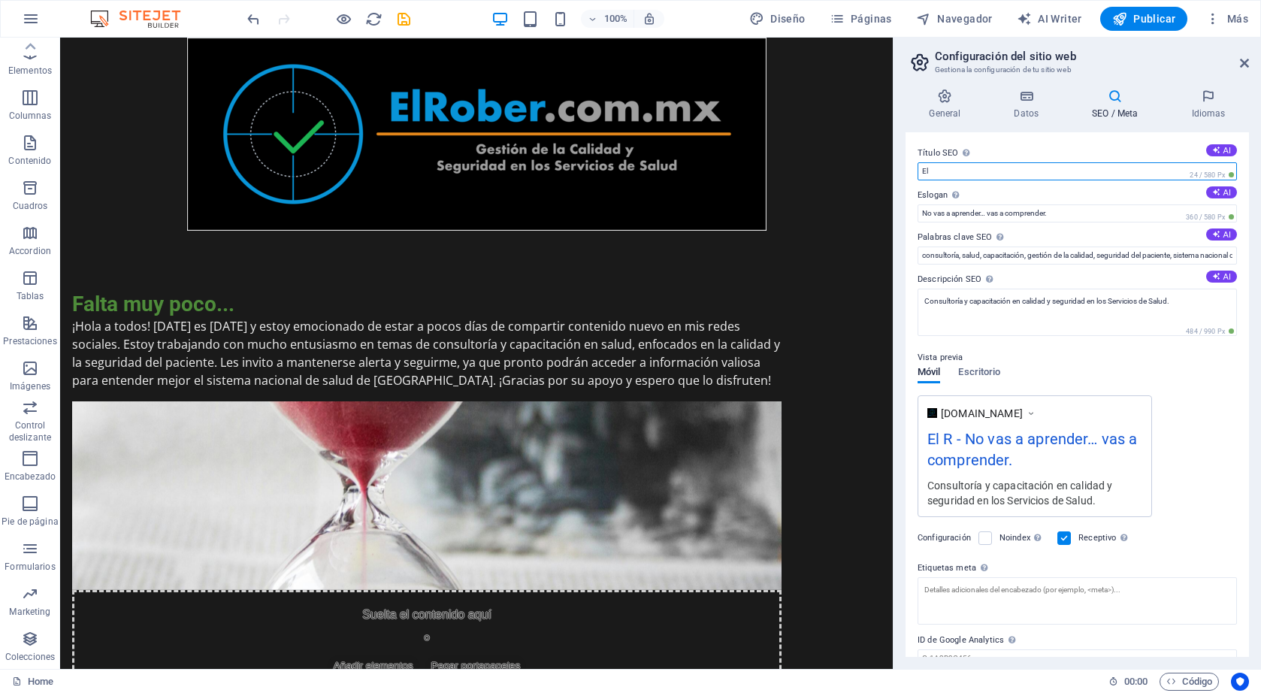
type input "E"
type input "C"
type input "e"
type input "[DOMAIN_NAME]"
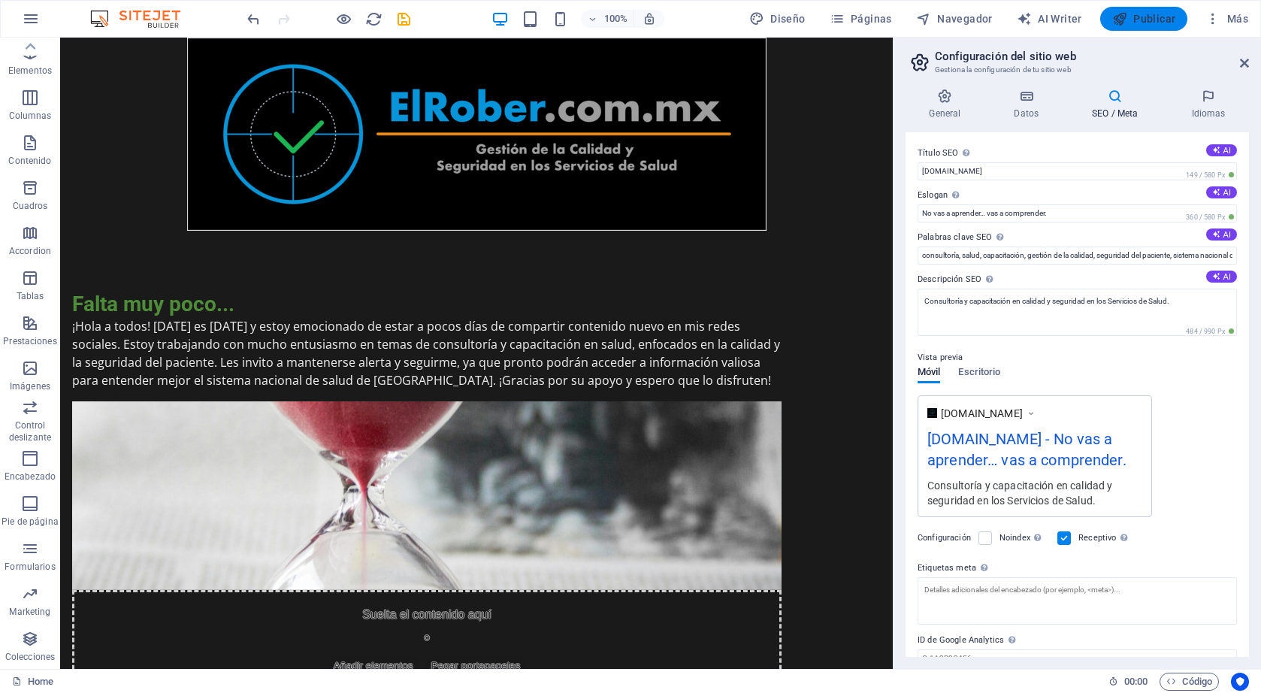
click at [1156, 14] on span "Publicar" at bounding box center [1144, 18] width 64 height 15
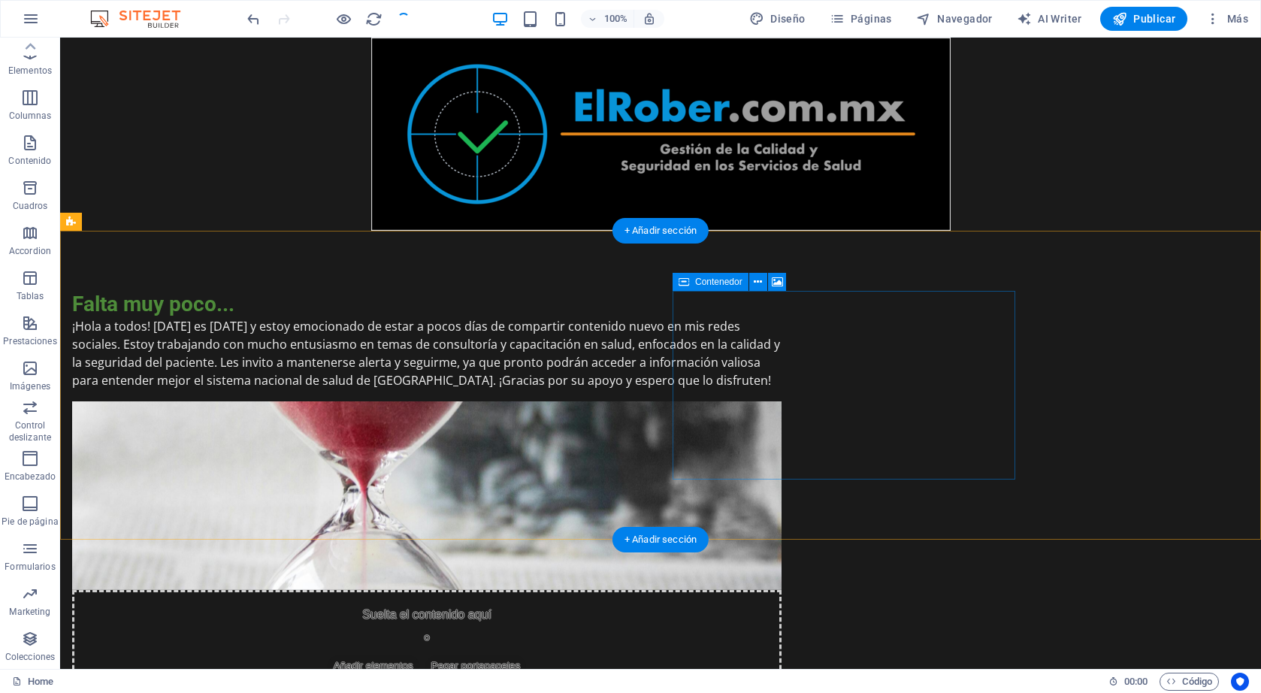
click at [782, 590] on div "Suelta el contenido aquí o Añadir elementos Pegar portapapeles" at bounding box center [427, 643] width 710 height 107
drag, startPoint x: 846, startPoint y: 321, endPoint x: 883, endPoint y: 317, distance: 37.8
click at [782, 590] on div "Suelta el contenido aquí o Añadir elementos Pegar portapapeles" at bounding box center [427, 643] width 710 height 107
